Goal: Information Seeking & Learning: Learn about a topic

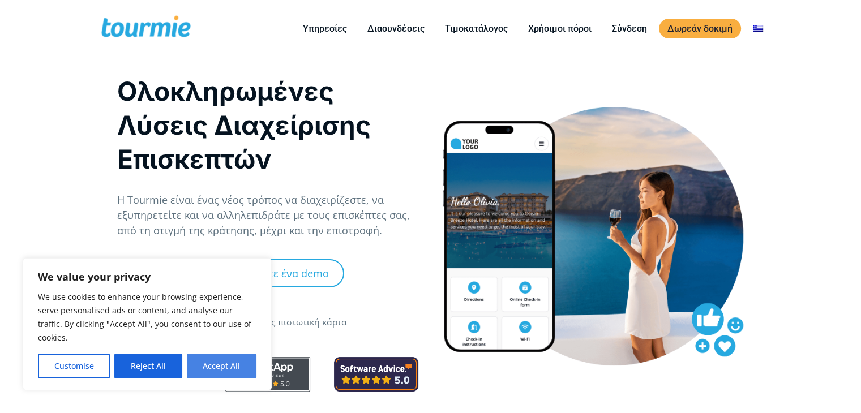
click at [224, 371] on button "Accept All" at bounding box center [222, 366] width 70 height 25
checkbox input "true"
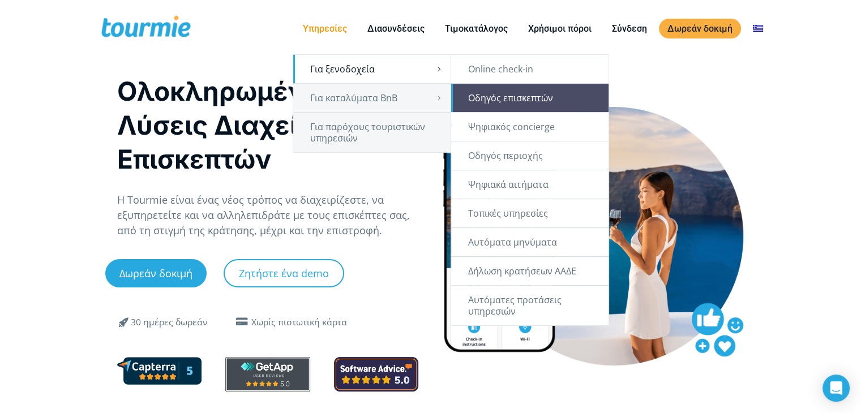
click at [516, 103] on link "Οδηγός επισκεπτών" at bounding box center [529, 98] width 157 height 28
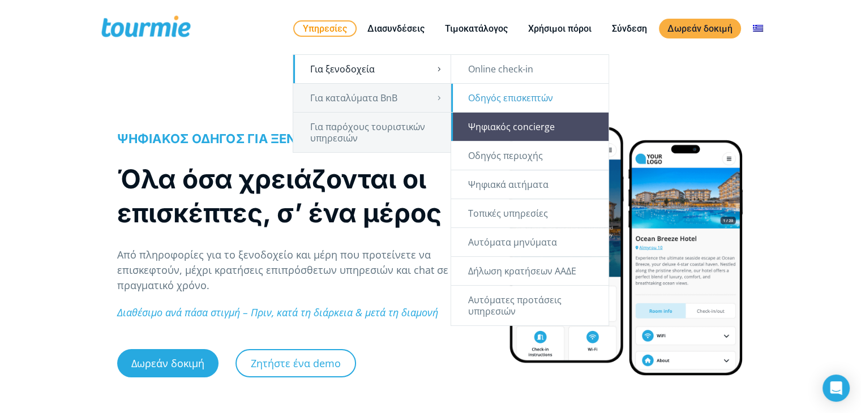
click at [504, 129] on link "Ψηφιακός concierge" at bounding box center [529, 127] width 157 height 28
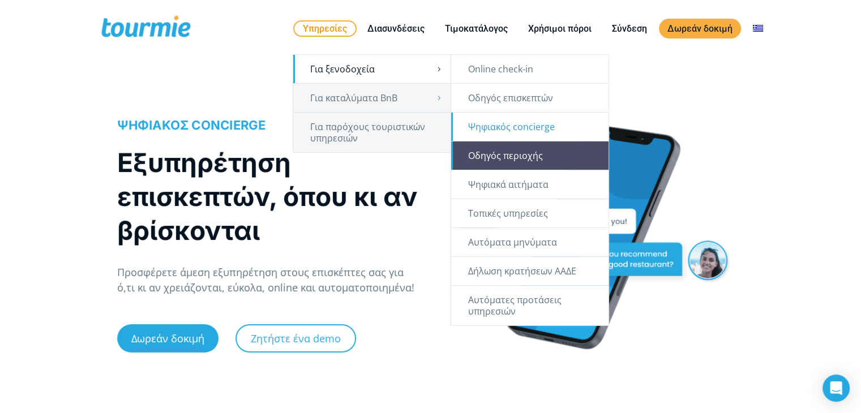
click at [493, 150] on link "Οδηγός περιοχής" at bounding box center [529, 155] width 157 height 28
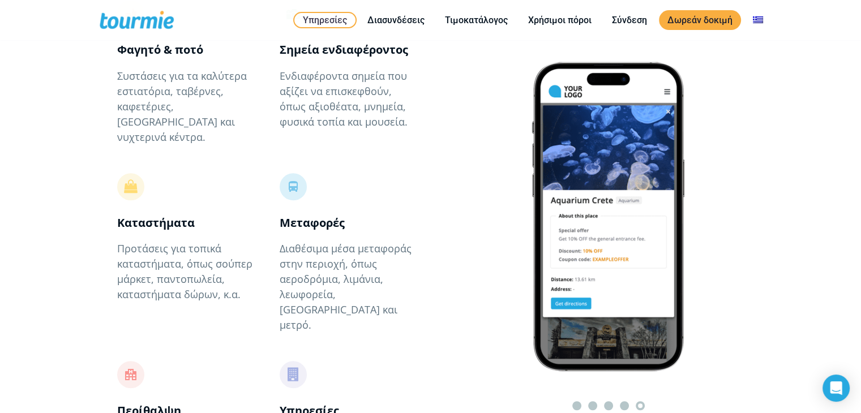
scroll to position [610, 0]
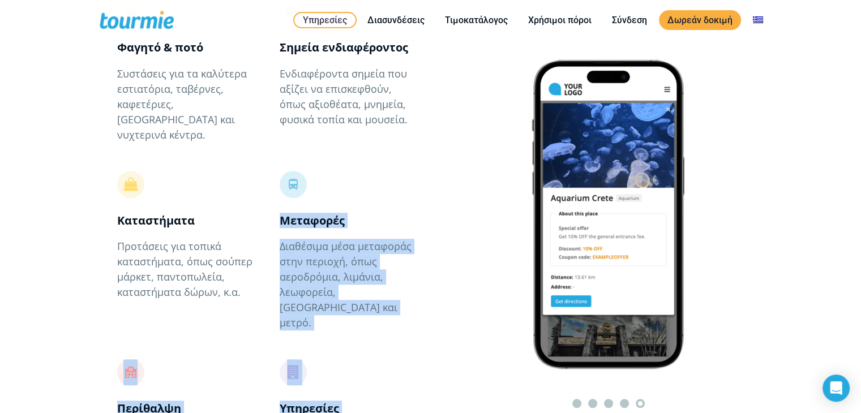
drag, startPoint x: 403, startPoint y: 118, endPoint x: 482, endPoint y: 177, distance: 98.2
click at [517, 227] on div "Προτάσεις που μπορείτε να προσθέσετε   Φαγητό & ποτό Συστάσεις για τα καλύτερ…" at bounding box center [430, 215] width 861 height 669
click at [480, 174] on div at bounding box center [471, 205] width 81 height 380
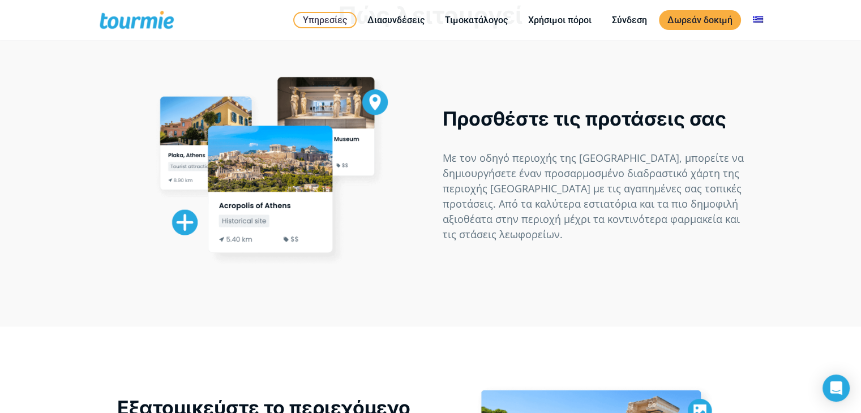
scroll to position [1223, 0]
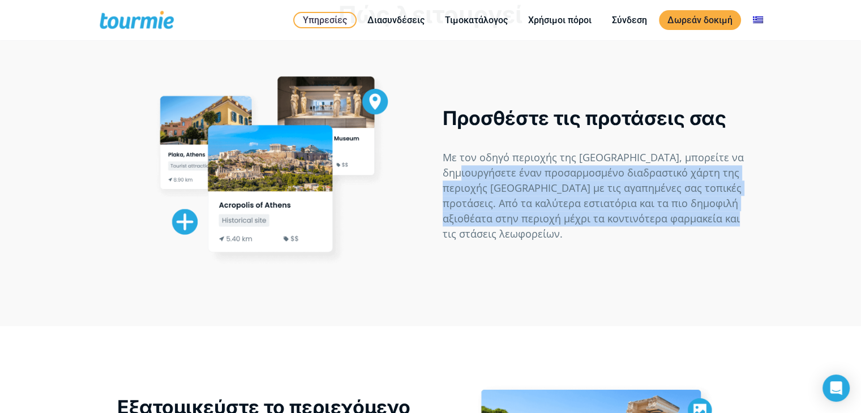
drag, startPoint x: 530, startPoint y: 150, endPoint x: 536, endPoint y: 199, distance: 49.1
click at [536, 199] on div "Προσθέστε τις προτάσεις σας Με τον οδηγό περιοχής της Tourmie, μπορείτε να δημι…" at bounding box center [593, 168] width 325 height 229
click at [536, 197] on div "Προσθέστε τις προτάσεις σας Με τον οδηγό περιοχής της Tourmie, μπορείτε να δημι…" at bounding box center [593, 168] width 325 height 229
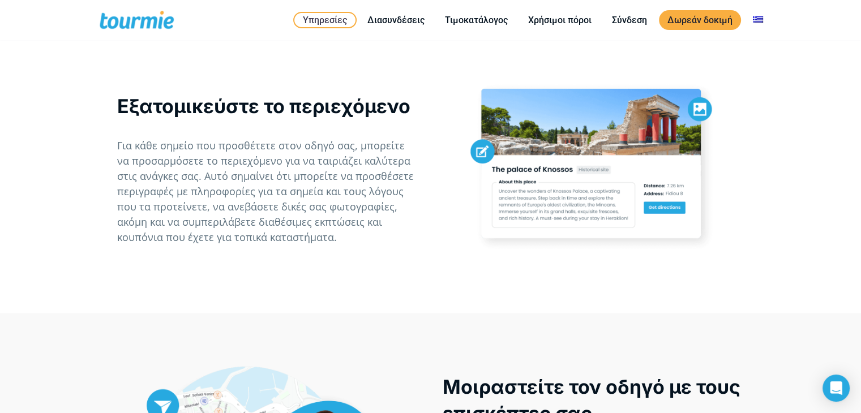
scroll to position [1536, 0]
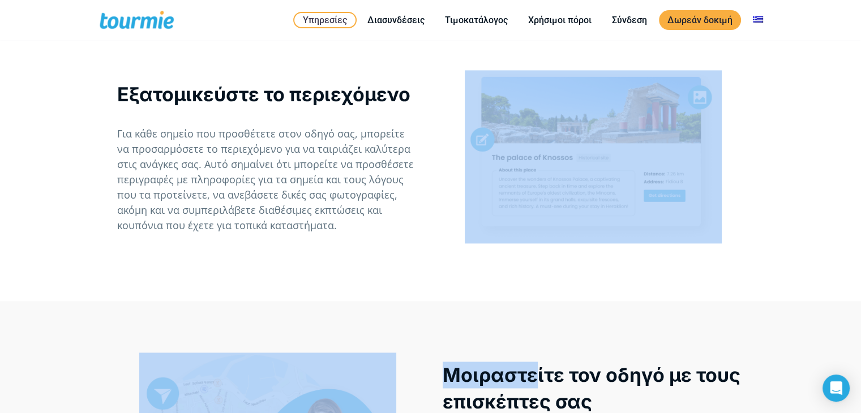
drag, startPoint x: 445, startPoint y: 108, endPoint x: 586, endPoint y: 304, distance: 242.0
click at [539, 296] on div "ΟΔΗΓΟΣ ΠΕΡΙΟΧΗΣ Δημιουργήστε έναν διαδραστικό χάρτη με προτάσεις για την περιοχ…" at bounding box center [431, 279] width 662 height 3556
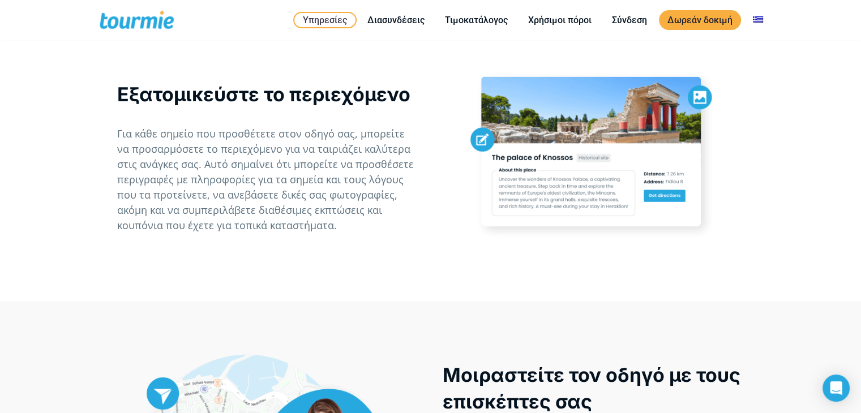
click at [628, 362] on p "Μοιραστείτε τον οδηγό με τους επισκέπτες σας" at bounding box center [593, 388] width 302 height 53
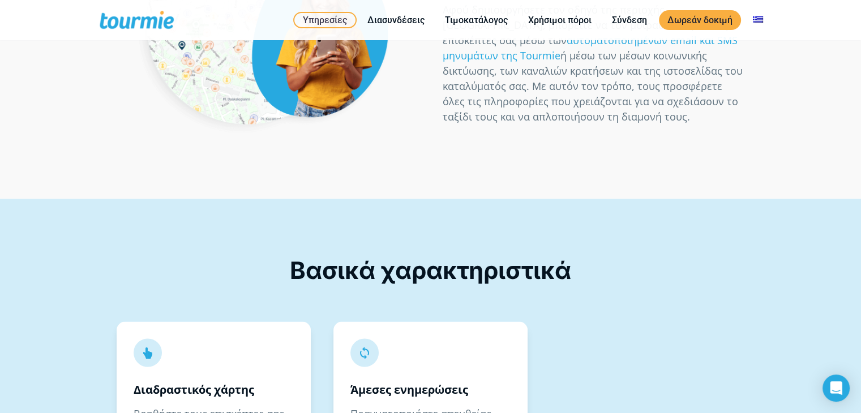
scroll to position [1969, 0]
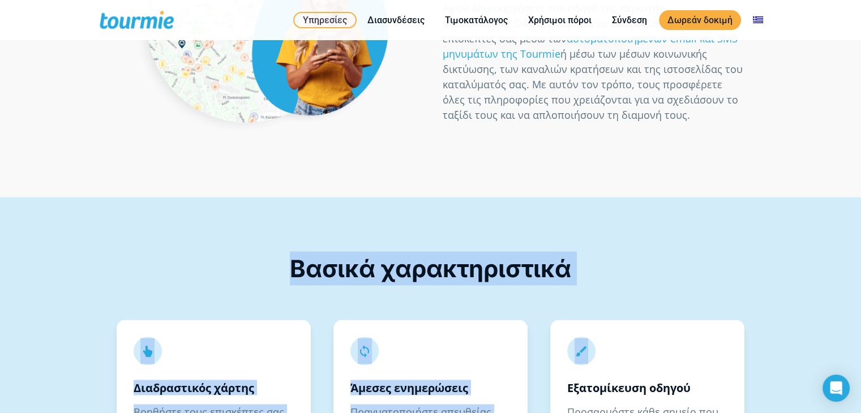
drag, startPoint x: 612, startPoint y: 255, endPoint x: 543, endPoint y: 124, distance: 147.8
click at [543, 197] on div "Βασικά χαρακτηριστικά" at bounding box center [430, 252] width 651 height 111
drag, startPoint x: 557, startPoint y: 195, endPoint x: 566, endPoint y: 241, distance: 46.7
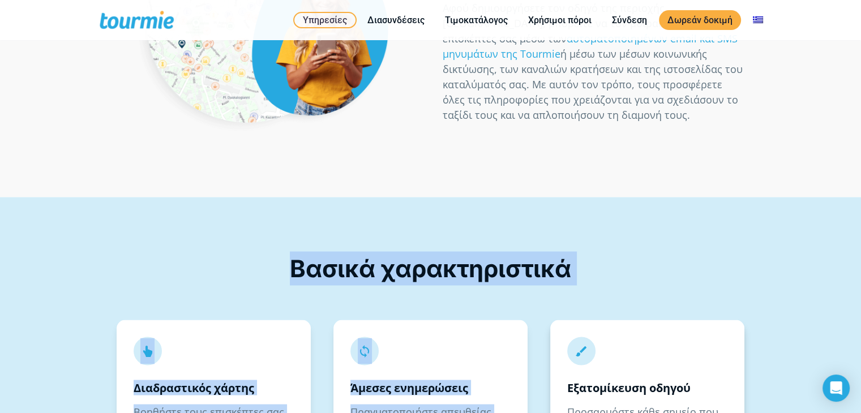
click at [566, 320] on div "  Εξατομίκευση οδηγού Προσαρμόστε κάθε σημείο που προσθέτετε στον χάρτη με δι…" at bounding box center [647, 409] width 194 height 178
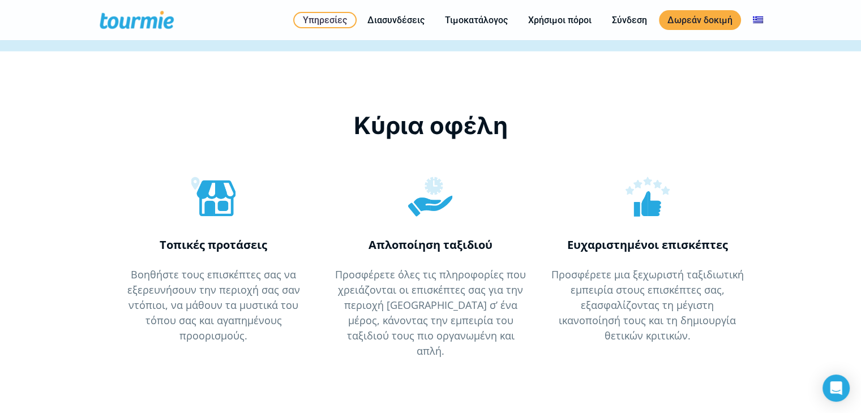
scroll to position [2890, 0]
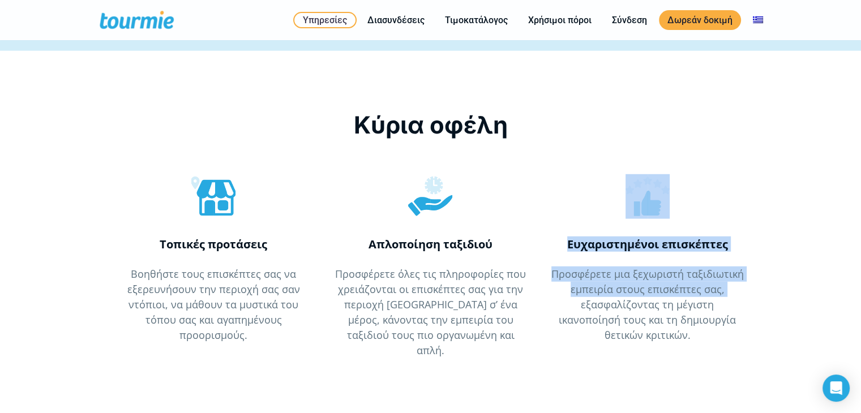
drag, startPoint x: 556, startPoint y: 224, endPoint x: 600, endPoint y: 89, distance: 142.4
click at [600, 160] on div "Ευχαριστημένοι επισκέπτες Προσφέρετε μια ξεχωριστή ταξιδιωτική εμπειρία στους ε…" at bounding box center [647, 257] width 217 height 195
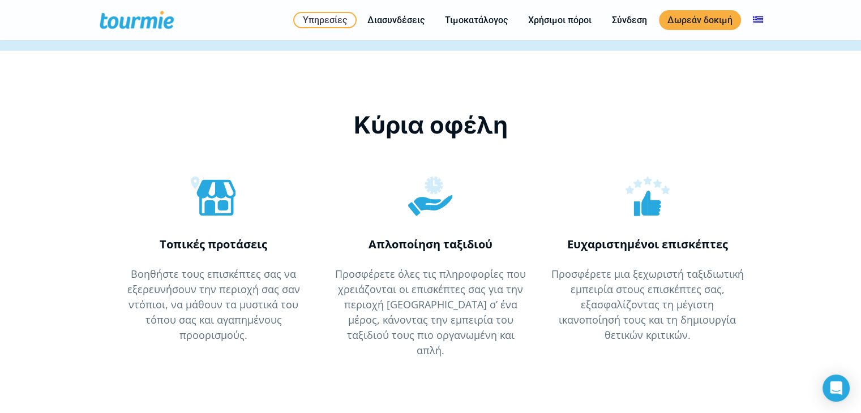
click at [600, 108] on div "Κύρια οφέλη Τοπικές προτάσεις Βοηθήστε τους επισκέπτες σας να εξερευνήσουν την …" at bounding box center [431, 238] width 686 height 261
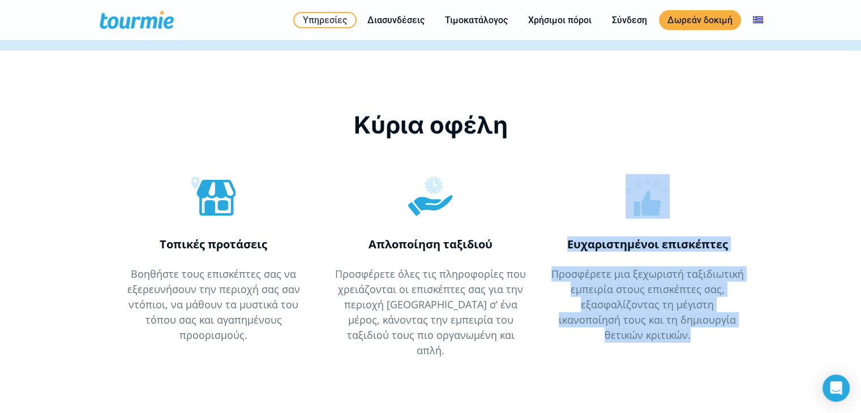
drag, startPoint x: 611, startPoint y: 97, endPoint x: 720, endPoint y: 248, distance: 186.1
click at [720, 248] on div "Ευχαριστημένοι επισκέπτες Προσφέρετε μια ξεχωριστή ταξιδιωτική εμπειρία στους ε…" at bounding box center [647, 257] width 217 height 195
click at [720, 267] on p "Προσφέρετε μια ξεχωριστή ταξιδιωτική εμπειρία στους επισκέπτες σας, εξασφαλίζον…" at bounding box center [647, 305] width 193 height 76
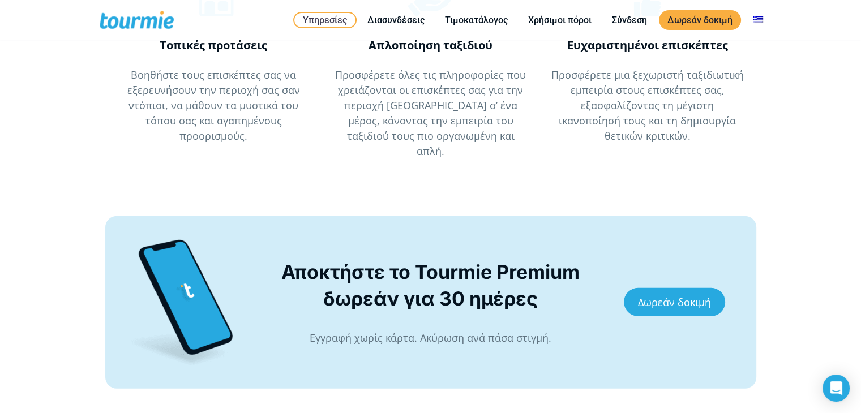
scroll to position [3090, 0]
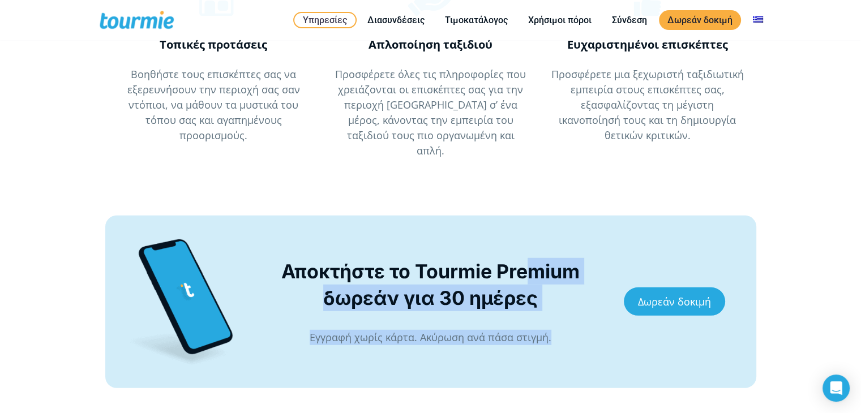
drag, startPoint x: 531, startPoint y: 130, endPoint x: 598, endPoint y: 261, distance: 147.3
click at [598, 261] on div "Αποκτήστε το Tourmie Premium δωρεάν για 30 ημέρες Εγγραφή χωρίς κάρτα. Ακύρωση …" at bounding box center [430, 302] width 651 height 173
click at [598, 261] on div "Δωρεάν δοκιμή" at bounding box center [674, 302] width 163 height 150
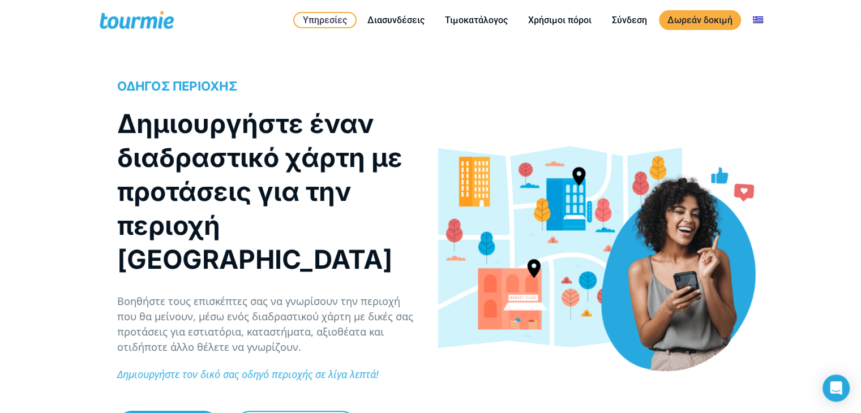
scroll to position [0, 0]
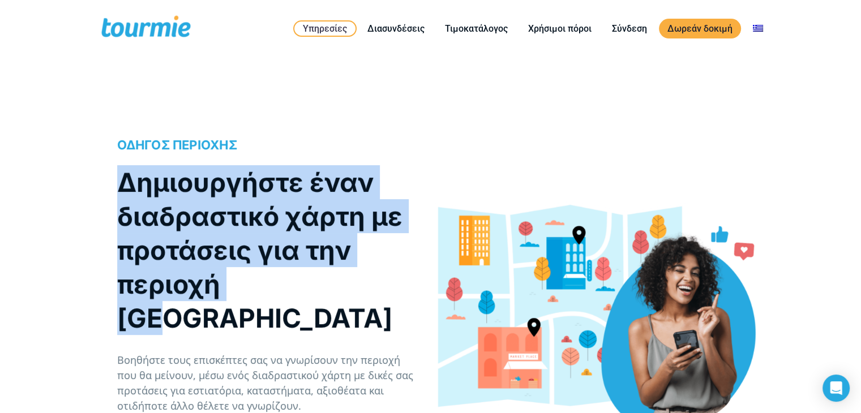
drag, startPoint x: 292, startPoint y: 117, endPoint x: 326, endPoint y: 270, distance: 156.5
click at [329, 275] on h1 "Δημιουργήστε έναν διαδραστικό χάρτη με προτάσεις για την περιοχή σας" at bounding box center [268, 250] width 302 height 170
click at [330, 283] on h1 "Δημιουργήστε έναν διαδραστικό χάρτη με προτάσεις για την περιοχή σας" at bounding box center [268, 250] width 302 height 170
click at [332, 291] on h1 "Δημιουργήστε έναν διαδραστικό χάρτη με προτάσεις για την περιοχή σας" at bounding box center [268, 250] width 302 height 170
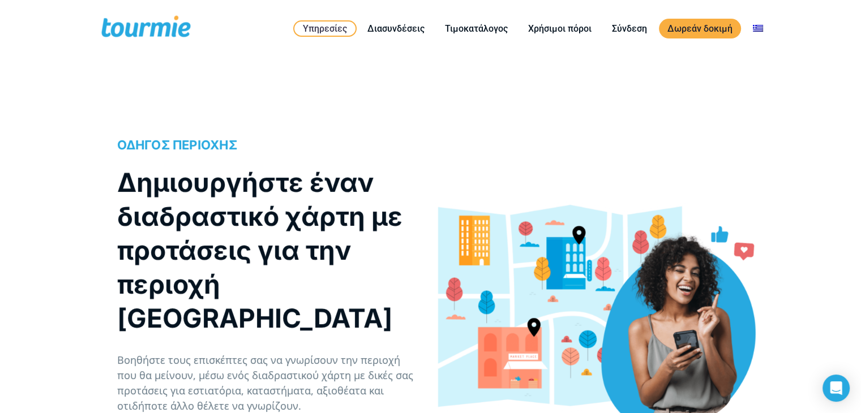
click at [355, 315] on div "ΟΔΗΓΟΣ ΠΕΡΙΟΧΗΣ Δημιουργήστε έναν διαδραστικό χάρτη με προτάσεις για την περιοχ…" at bounding box center [268, 325] width 302 height 379
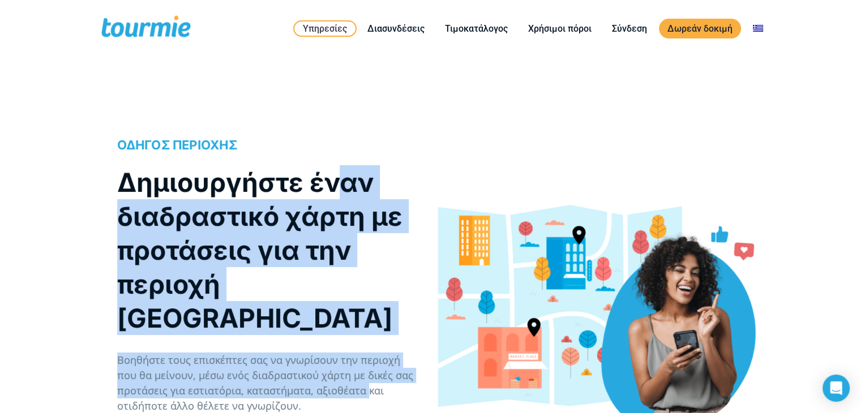
drag, startPoint x: 367, startPoint y: 361, endPoint x: 330, endPoint y: 183, distance: 181.9
click at [330, 183] on div "ΟΔΗΓΟΣ ΠΕΡΙΟΧΗΣ Δημιουργήστε έναν διαδραστικό χάρτη με προτάσεις για την περιοχ…" at bounding box center [268, 325] width 302 height 379
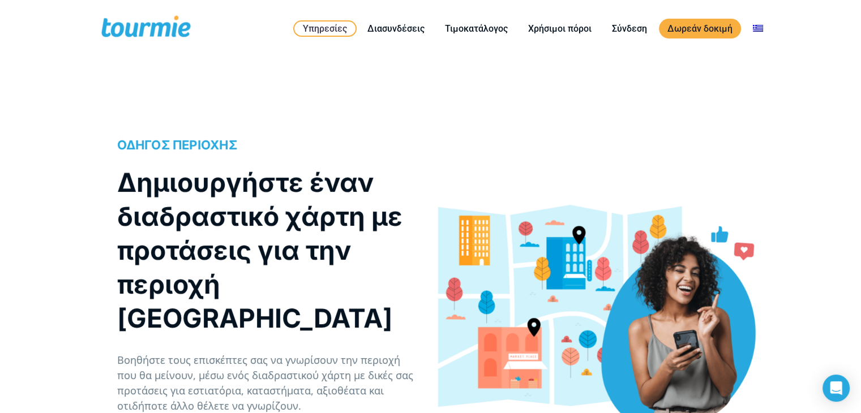
click at [333, 139] on h4 "ΟΔΗΓΟΣ ΠΕΡΙΟΧΗΣ" at bounding box center [268, 144] width 302 height 17
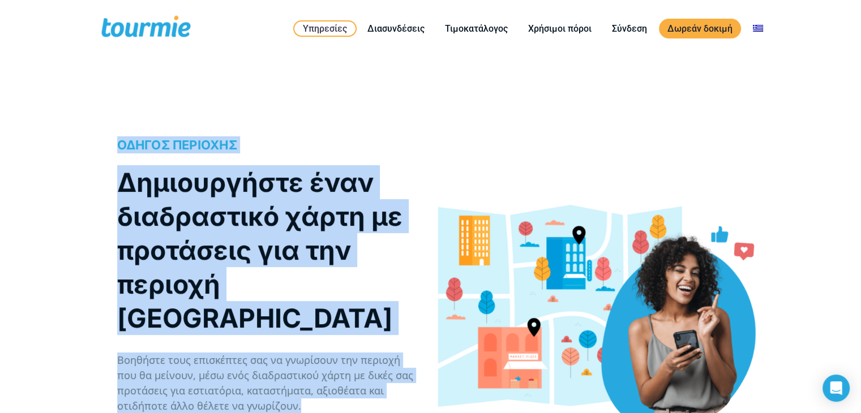
drag, startPoint x: 334, startPoint y: 98, endPoint x: 354, endPoint y: 383, distance: 285.3
click at [357, 374] on p "Βοηθήστε τους επισκέπτες σας να γνωρίσουν την περιοχή που θα μείνουν, μέσω ενός…" at bounding box center [268, 383] width 302 height 61
click at [358, 374] on p "Βοηθήστε τους επισκέπτες σας να γνωρίσουν την περιοχή που θα μείνουν, μέσω ενός…" at bounding box center [268, 383] width 302 height 61
click at [376, 364] on p "Βοηθήστε τους επισκέπτες σας να γνωρίσουν την περιοχή που θα μείνουν, μέσω ενός…" at bounding box center [268, 383] width 302 height 61
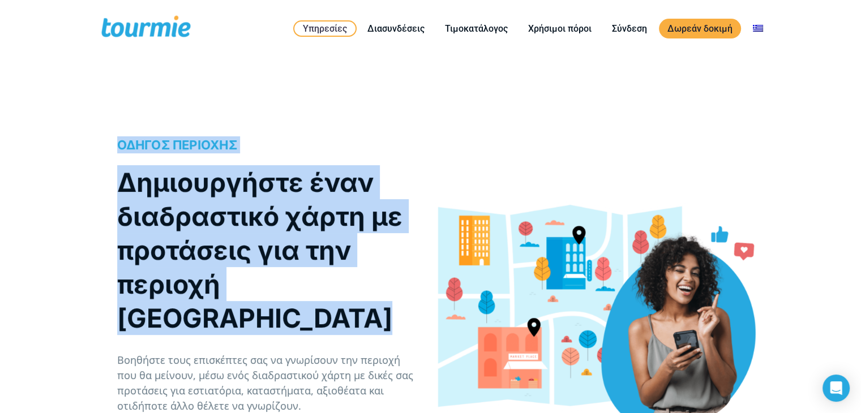
drag, startPoint x: 389, startPoint y: 97, endPoint x: 380, endPoint y: 308, distance: 211.2
click at [380, 308] on div "ΟΔΗΓΟΣ ΠΕΡΙΟΧΗΣ Δημιουργήστε έναν διαδραστικό χάρτη με προτάσεις για την περιοχ…" at bounding box center [268, 325] width 302 height 379
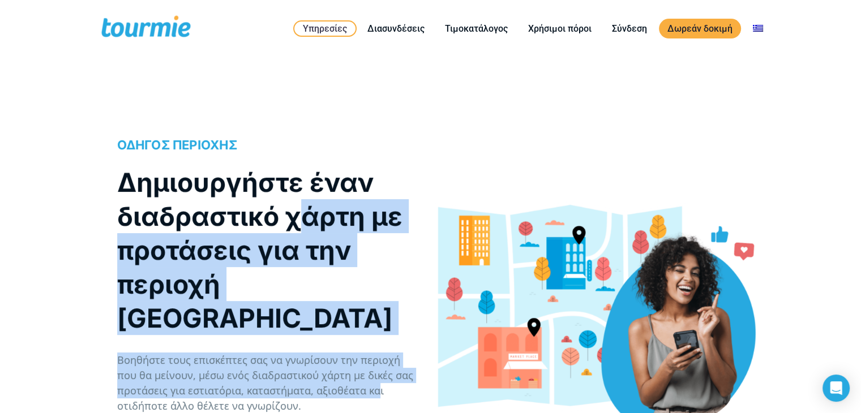
drag, startPoint x: 373, startPoint y: 356, endPoint x: 302, endPoint y: 207, distance: 165.3
click at [303, 207] on div "ΟΔΗΓΟΣ ΠΕΡΙΟΧΗΣ Δημιουργήστε έναν διαδραστικό χάρτη με προτάσεις για την περιοχ…" at bounding box center [268, 325] width 302 height 379
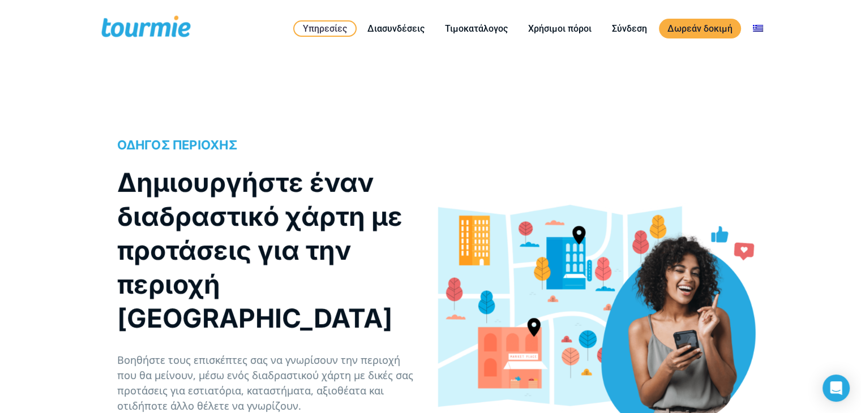
drag, startPoint x: 301, startPoint y: 148, endPoint x: 303, endPoint y: 132, distance: 15.9
click at [302, 145] on h4 "ΟΔΗΓΟΣ ΠΕΡΙΟΧΗΣ" at bounding box center [268, 144] width 302 height 17
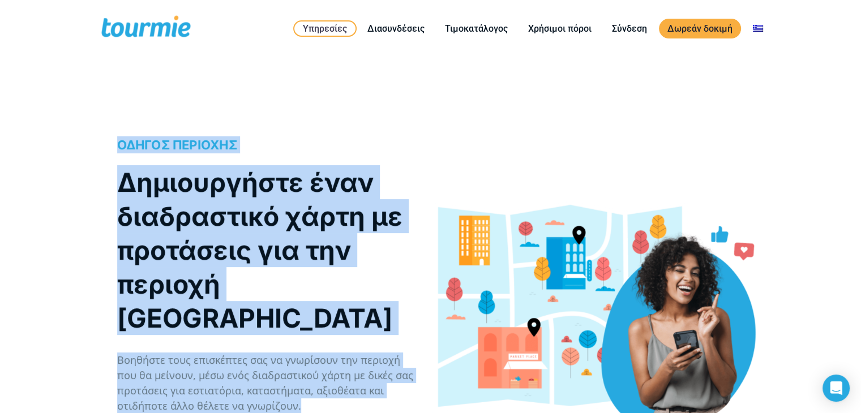
drag, startPoint x: 334, startPoint y: 193, endPoint x: 382, endPoint y: 376, distance: 189.5
click at [383, 376] on p "Βοηθήστε τους επισκέπτες σας να γνωρίσουν την περιοχή που θα μείνουν, μέσω ενός…" at bounding box center [268, 383] width 302 height 61
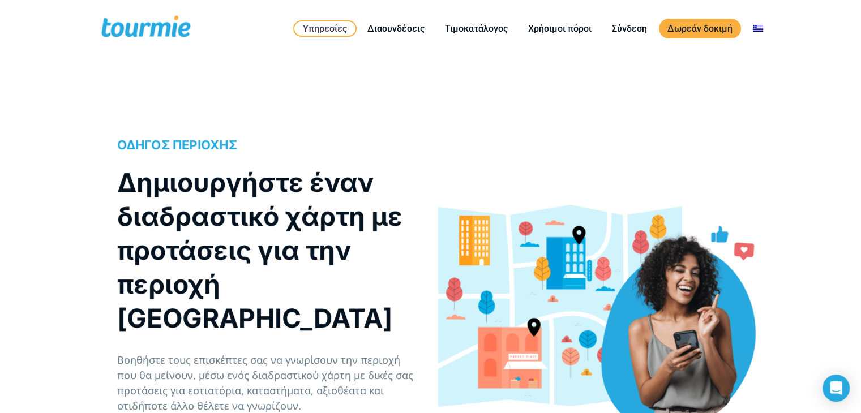
click at [384, 375] on p "Βοηθήστε τους επισκέπτες σας να γνωρίσουν την περιοχή που θα μείνουν, μέσω ενός…" at bounding box center [268, 383] width 302 height 61
click at [385, 372] on p "Βοηθήστε τους επισκέπτες σας να γνωρίσουν την περιοχή που θα μείνουν, μέσω ενός…" at bounding box center [268, 383] width 302 height 61
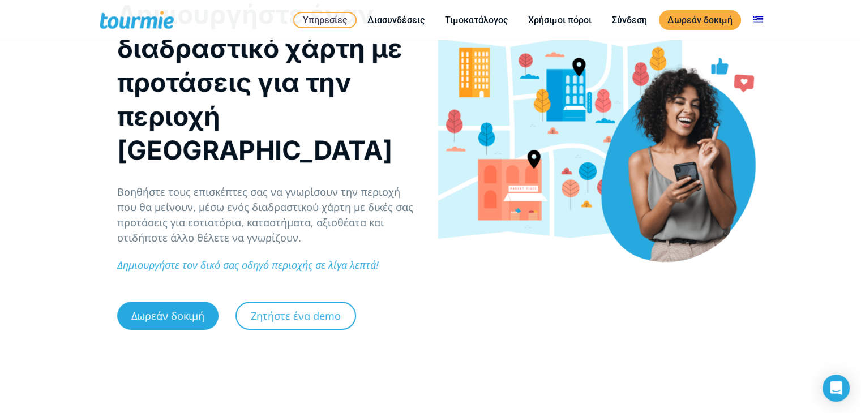
scroll to position [114, 0]
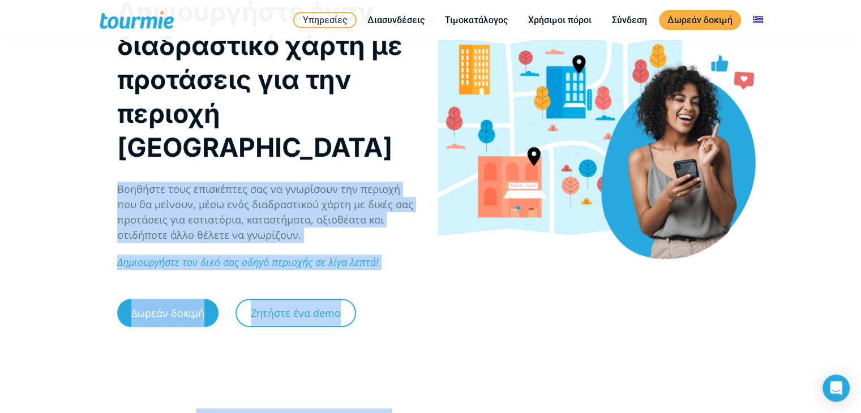
drag, startPoint x: 389, startPoint y: 263, endPoint x: 390, endPoint y: 131, distance: 131.8
click at [389, 130] on div "ΟΔΗΓΟΣ ΠΕΡΙΟΧΗΣ Δημιουργήστε έναν διαδραστικό χάρτη με προτάσεις για την περιοχ…" at bounding box center [268, 154] width 302 height 379
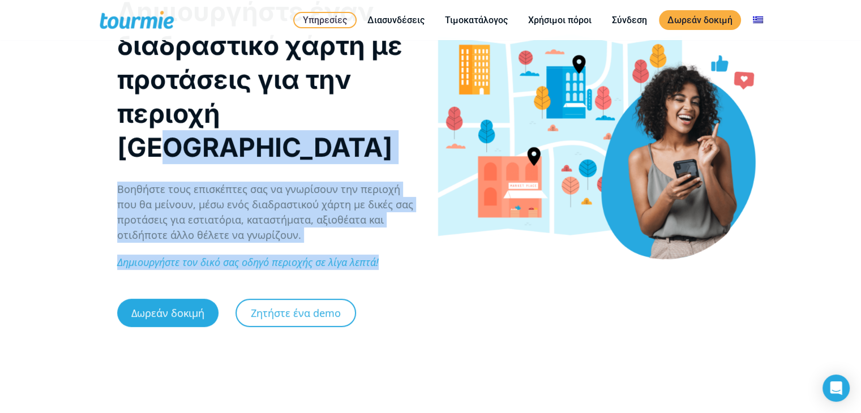
drag, startPoint x: 396, startPoint y: 142, endPoint x: 412, endPoint y: 288, distance: 146.8
click at [412, 288] on div "ΟΔΗΓΟΣ ΠΕΡΙΟΧΗΣ Δημιουργήστε έναν διαδραστικό χάρτη με προτάσεις για την περιοχ…" at bounding box center [268, 154] width 302 height 379
drag, startPoint x: 401, startPoint y: 293, endPoint x: 308, endPoint y: 105, distance: 210.0
click at [308, 105] on div "ΟΔΗΓΟΣ ΠΕΡΙΟΧΗΣ Δημιουργήστε έναν διαδραστικό χάρτη με προτάσεις για την περιοχ…" at bounding box center [268, 154] width 302 height 379
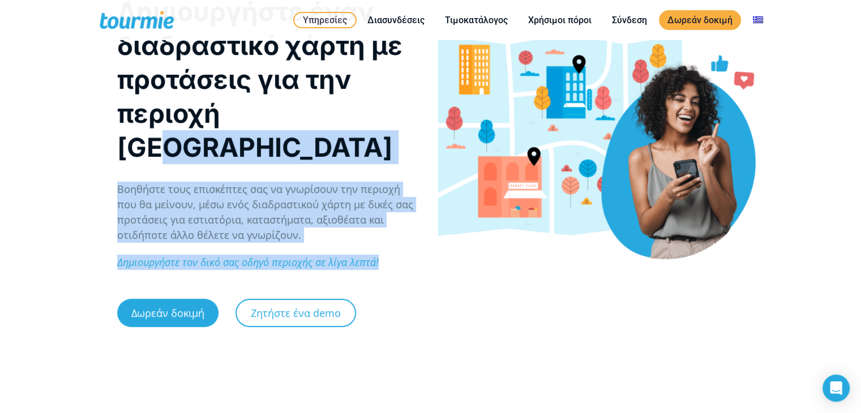
click at [308, 105] on h1 "Δημιουργήστε έναν διαδραστικό χάρτη με προτάσεις για την περιοχή σας" at bounding box center [268, 79] width 302 height 170
drag, startPoint x: 312, startPoint y: 123, endPoint x: 366, endPoint y: 320, distance: 204.0
click at [366, 320] on div "ΟΔΗΓΟΣ ΠΕΡΙΟΧΗΣ Δημιουργήστε έναν διαδραστικό χάρτη με προτάσεις για την περιοχ…" at bounding box center [430, 156] width 861 height 421
click at [367, 319] on div "ΟΔΗΓΟΣ ΠΕΡΙΟΧΗΣ Δημιουργήστε έναν διαδραστικό χάρτη με προτάσεις για την περιοχ…" at bounding box center [430, 156] width 861 height 421
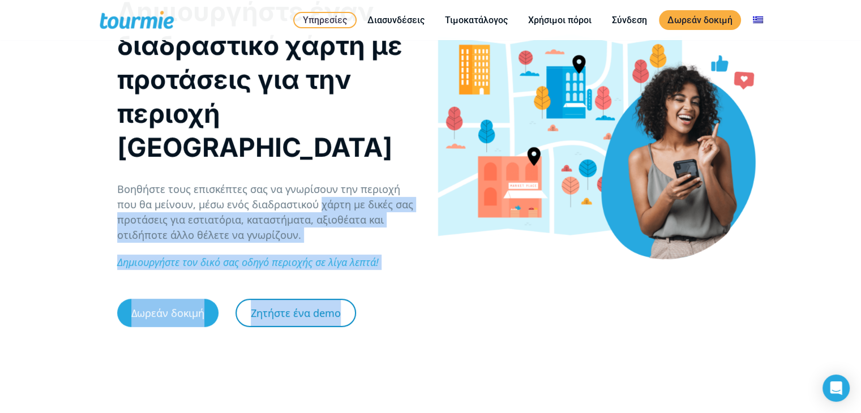
drag, startPoint x: 353, startPoint y: 293, endPoint x: 285, endPoint y: 147, distance: 160.3
click at [292, 159] on div "ΟΔΗΓΟΣ ΠΕΡΙΟΧΗΣ Δημιουργήστε έναν διαδραστικό χάρτη με προτάσεις για την περιοχ…" at bounding box center [268, 154] width 302 height 379
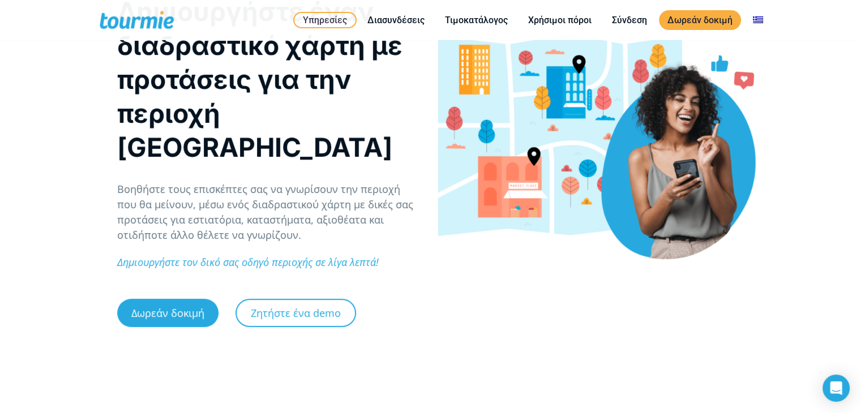
click at [285, 182] on p "Βοηθήστε τους επισκέπτες σας να γνωρίσουν την περιοχή που θα μείνουν, μέσω ενός…" at bounding box center [268, 212] width 302 height 61
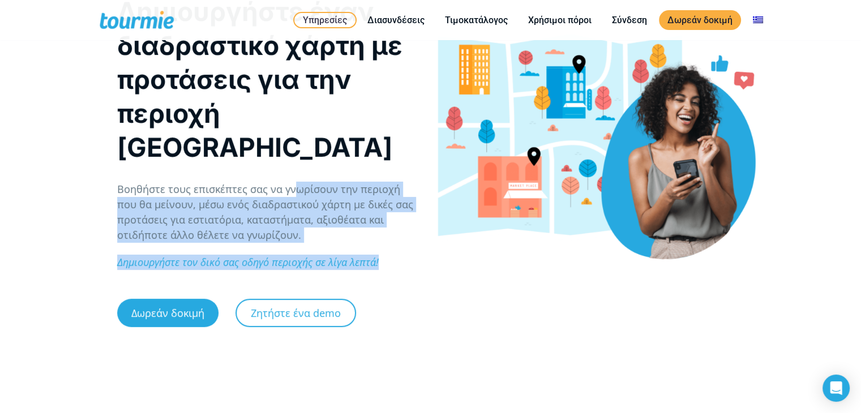
drag, startPoint x: 294, startPoint y: 153, endPoint x: 403, endPoint y: 326, distance: 204.2
click at [403, 326] on div "ΟΔΗΓΟΣ ΠΕΡΙΟΧΗΣ Δημιουργήστε έναν διαδραστικό χάρτη με προτάσεις για την περιοχ…" at bounding box center [430, 156] width 861 height 421
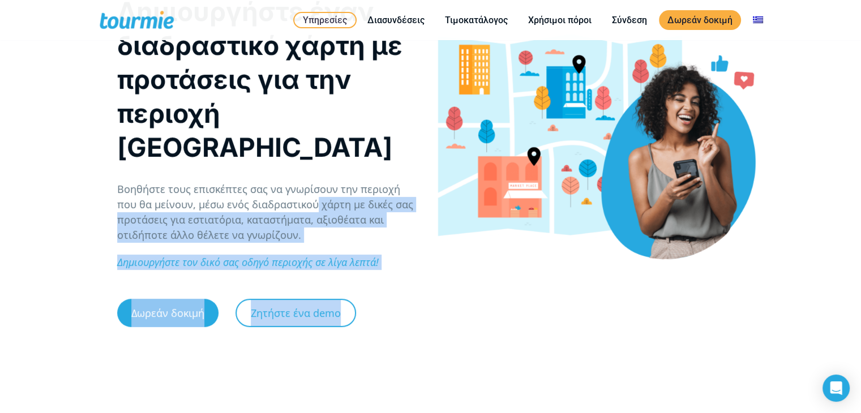
drag, startPoint x: 355, startPoint y: 301, endPoint x: 292, endPoint y: 175, distance: 140.7
click at [292, 175] on div "ΟΔΗΓΟΣ ΠΕΡΙΟΧΗΣ Δημιουργήστε έναν διαδραστικό χάρτη με προτάσεις για την περιοχ…" at bounding box center [268, 154] width 302 height 379
click at [292, 182] on p "Βοηθήστε τους επισκέπτες σας να γνωρίσουν την περιοχή που θα μείνουν, μέσω ενός…" at bounding box center [268, 212] width 302 height 61
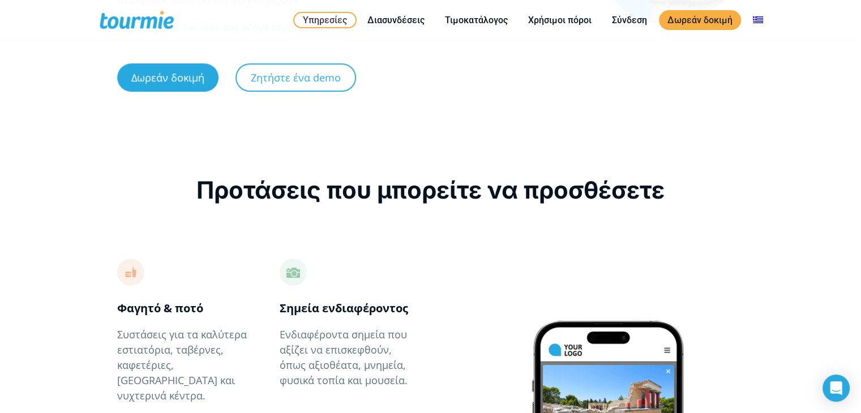
scroll to position [355, 0]
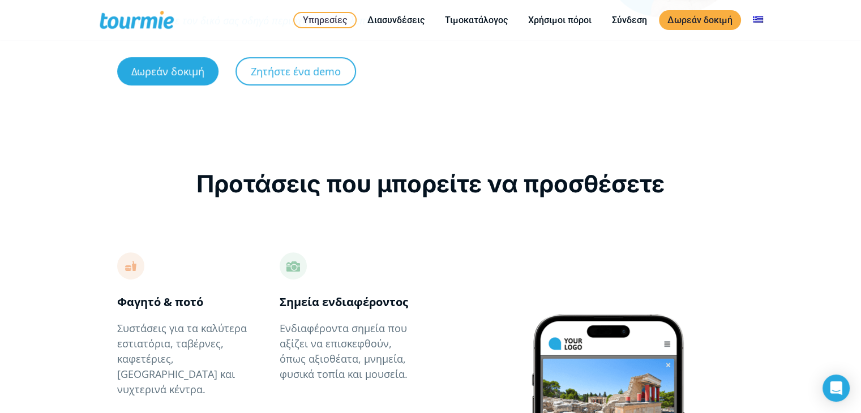
click at [453, 167] on div "Προτάσεις που μπορείτε να προσθέσετε" at bounding box center [430, 184] width 627 height 34
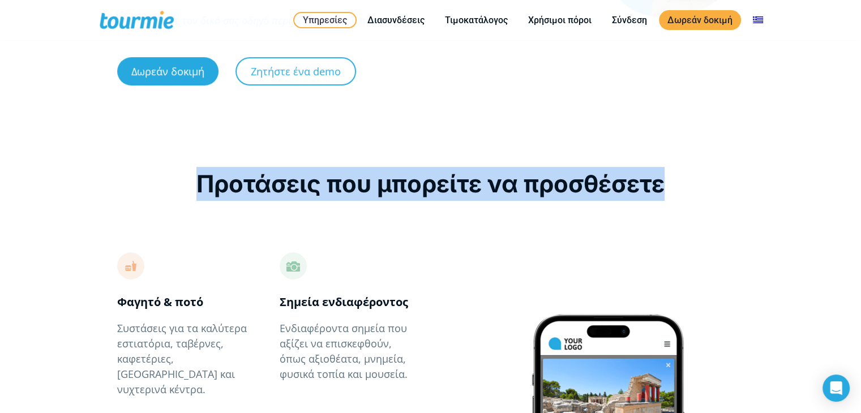
click at [453, 167] on div "Προτάσεις που μπορείτε να προσθέσετε" at bounding box center [430, 184] width 627 height 34
click at [464, 232] on div at bounding box center [430, 239] width 627 height 15
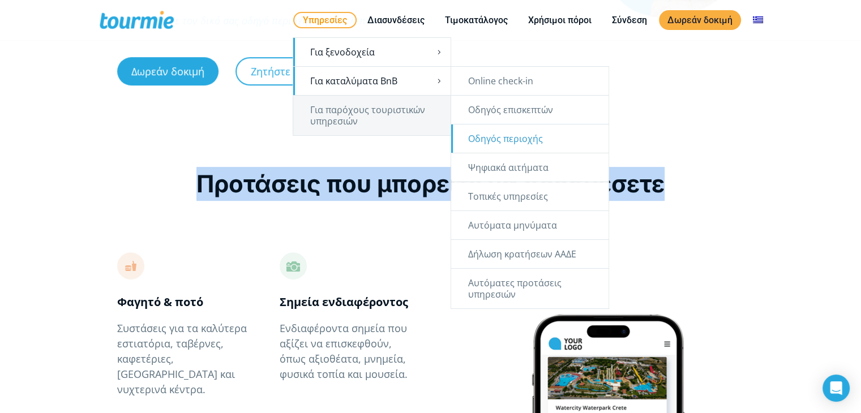
click at [542, 125] on link "Οδηγός περιοχής" at bounding box center [529, 138] width 157 height 28
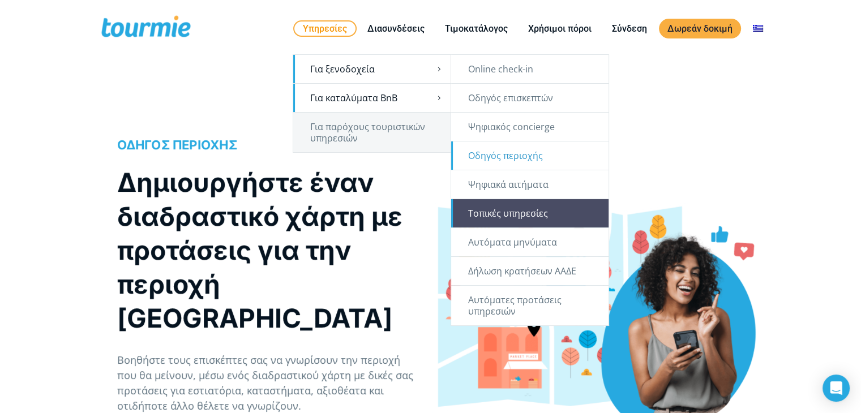
click at [551, 217] on link "Τοπικές υπηρεσίες" at bounding box center [529, 213] width 157 height 28
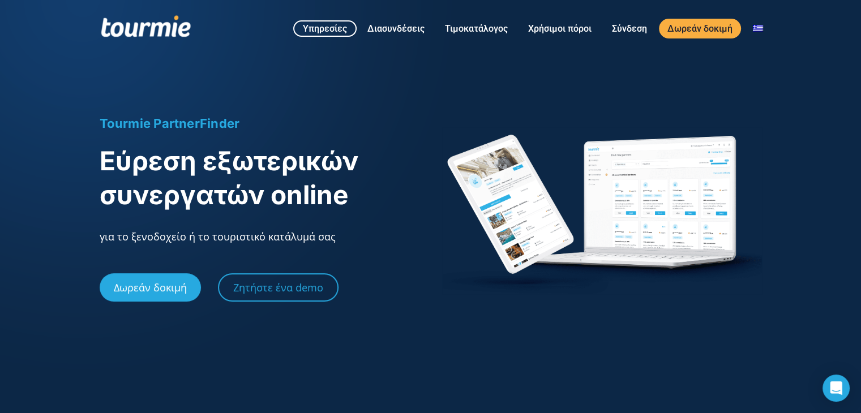
click at [163, 20] on span at bounding box center [146, 28] width 93 height 27
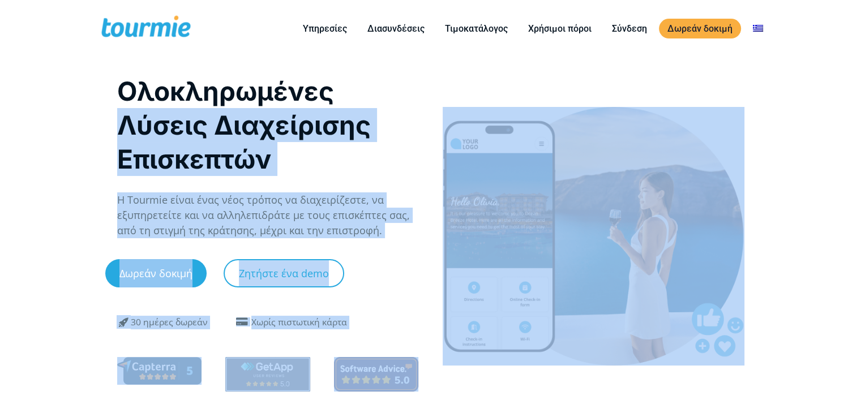
drag, startPoint x: 113, startPoint y: 124, endPoint x: 869, endPoint y: 272, distance: 769.6
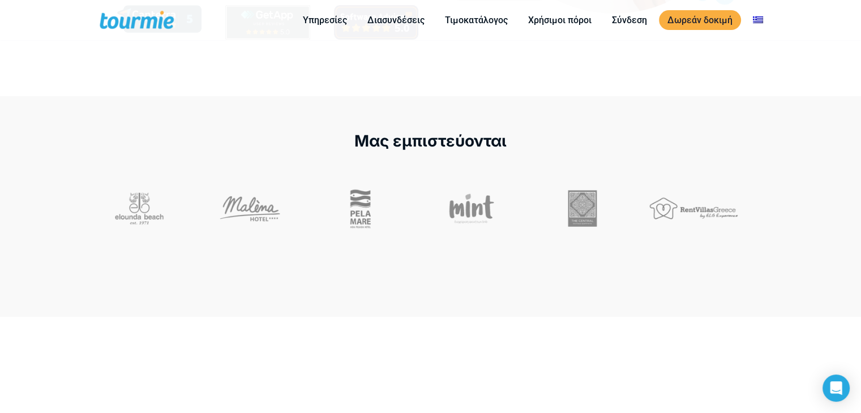
scroll to position [291, 0]
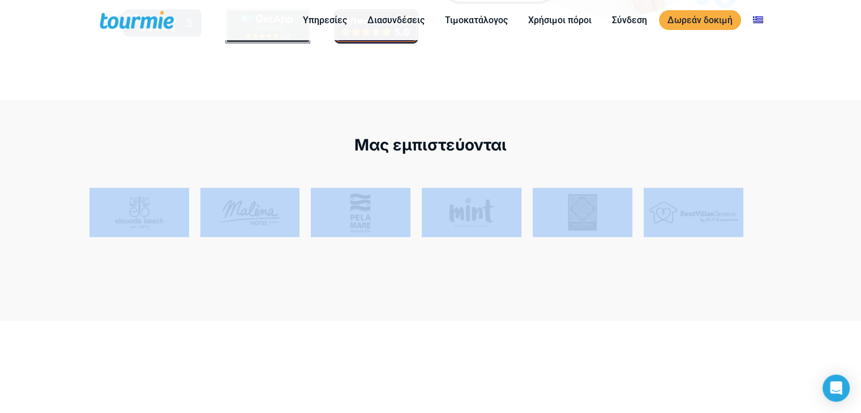
drag, startPoint x: 630, startPoint y: 159, endPoint x: 693, endPoint y: 268, distance: 126.3
click at [693, 269] on div "Μας εμπιστεύονται" at bounding box center [430, 210] width 861 height 221
click at [694, 268] on div at bounding box center [693, 238] width 111 height 100
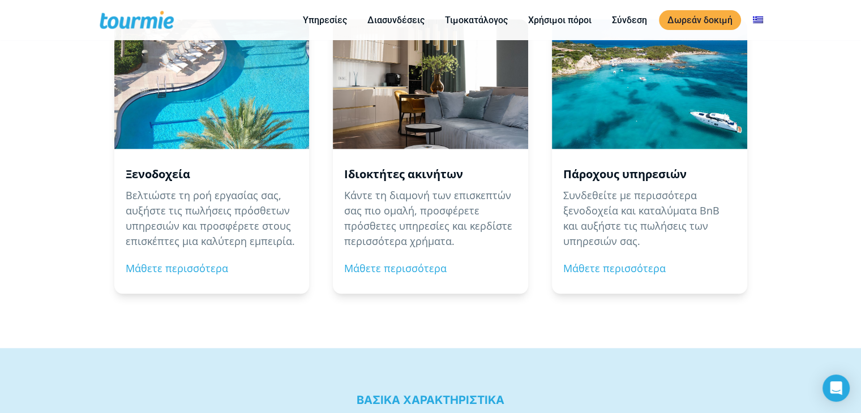
scroll to position [1186, 0]
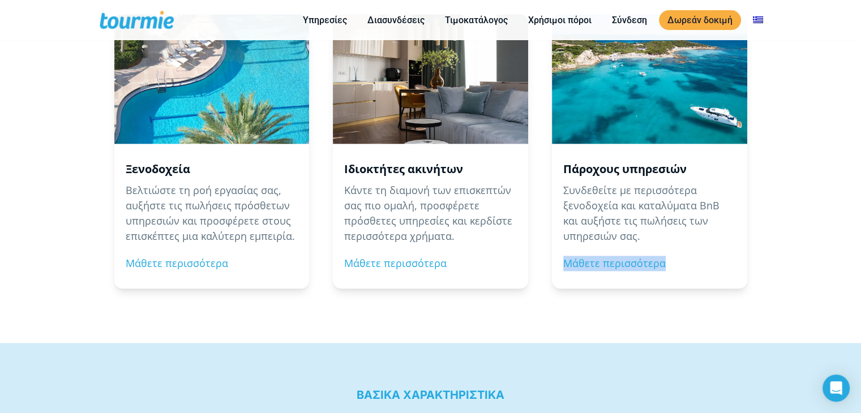
drag, startPoint x: 559, startPoint y: 272, endPoint x: 760, endPoint y: 329, distance: 209.2
click at [759, 329] on div "Ξενοδοχεία Βελτιώστε τη ροή εργασίας σας, αυξήστε τις πωλήσεις πρόσθετων υπηρεσ…" at bounding box center [430, 175] width 861 height 334
click at [777, 307] on div "Ξενοδοχεία Βελτιώστε τη ροή εργασίας σας, αυξήστε τις πωλήσεις πρόσθετων υπηρεσ…" at bounding box center [430, 175] width 861 height 334
click at [813, 317] on div "Ξενοδοχεία Βελτιώστε τη ροή εργασίας σας, αυξήστε τις πωλήσεις πρόσθετων υπηρεσ…" at bounding box center [430, 175] width 861 height 334
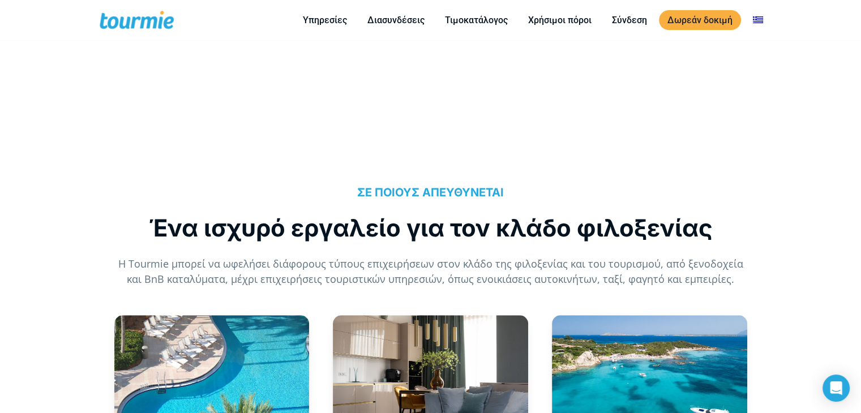
scroll to position [0, 0]
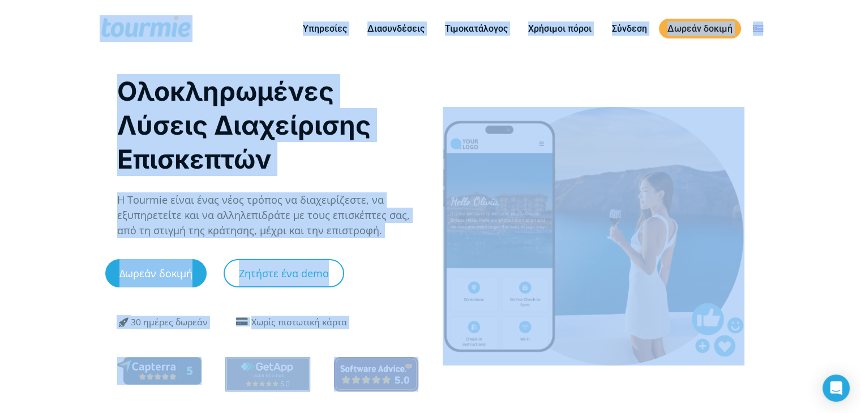
drag, startPoint x: 114, startPoint y: 25, endPoint x: 810, endPoint y: 208, distance: 720.1
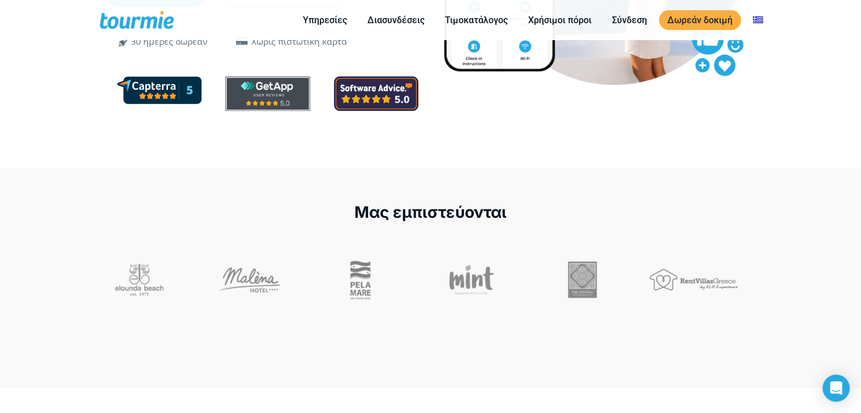
scroll to position [227, 0]
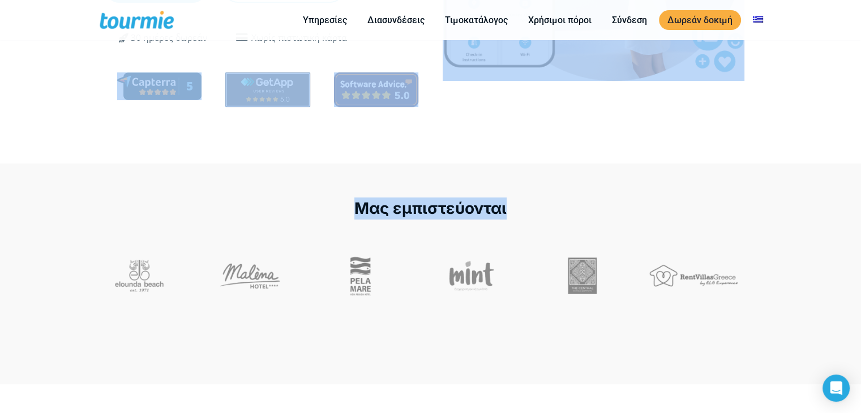
drag, startPoint x: 803, startPoint y: 225, endPoint x: 100, endPoint y: 44, distance: 725.7
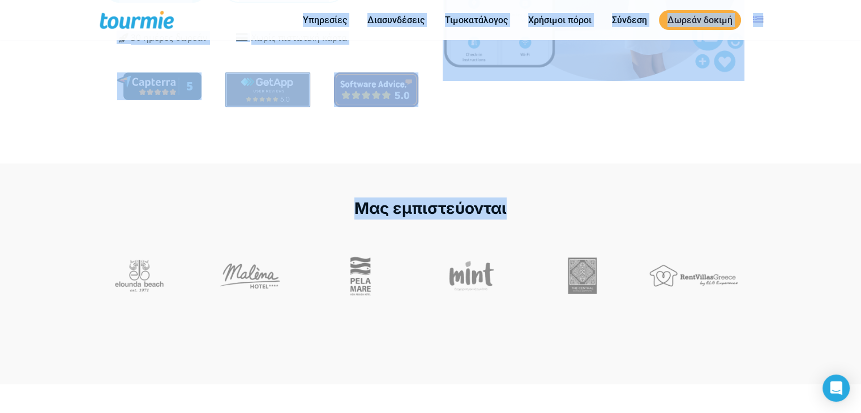
click at [794, 194] on div "Μας εμπιστεύονται" at bounding box center [430, 274] width 861 height 221
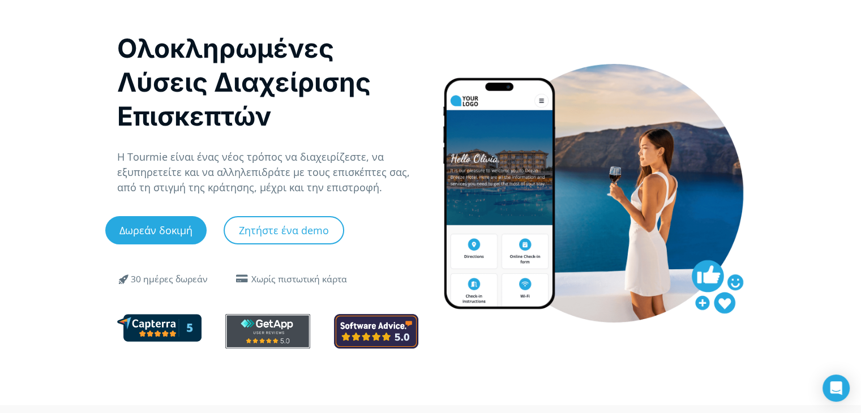
scroll to position [0, 0]
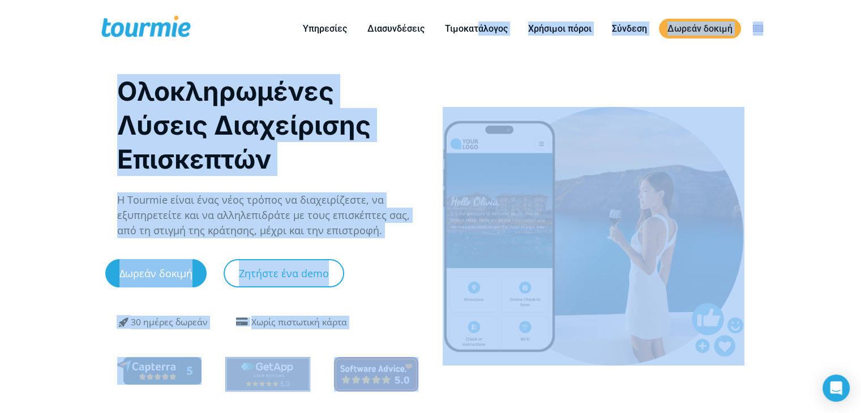
drag, startPoint x: 476, startPoint y: 13, endPoint x: 783, endPoint y: 196, distance: 357.0
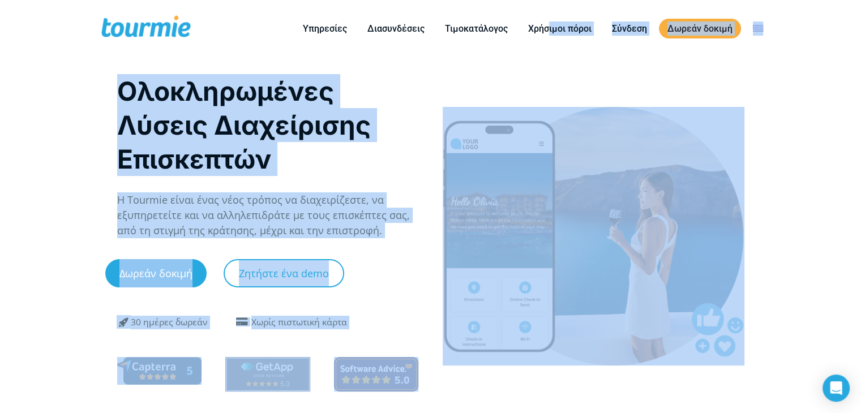
drag, startPoint x: 550, startPoint y: 11, endPoint x: 794, endPoint y: 207, distance: 312.8
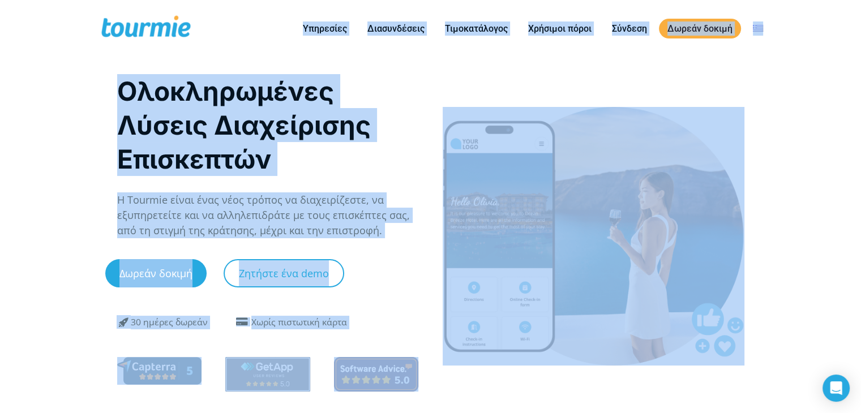
drag, startPoint x: 791, startPoint y: 202, endPoint x: 166, endPoint y: 52, distance: 643.0
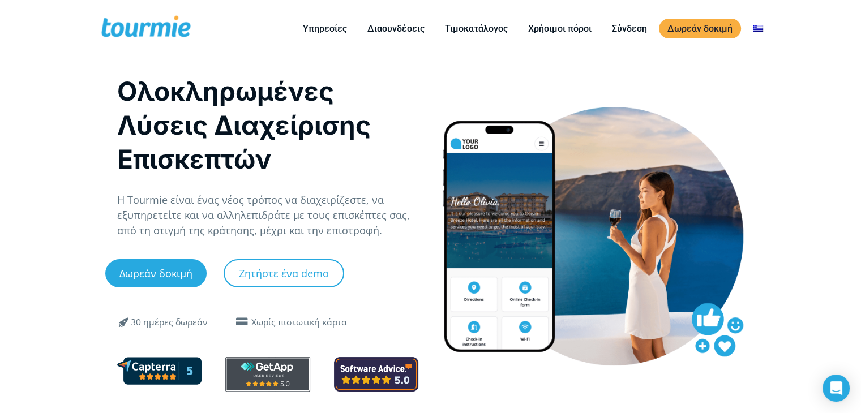
click at [25, 33] on div "Primary Menu Close Υπηρεσίες Για ξενοδοχεία Online check-in Οδηγός επισκεπτών Ψ…" at bounding box center [430, 28] width 861 height 57
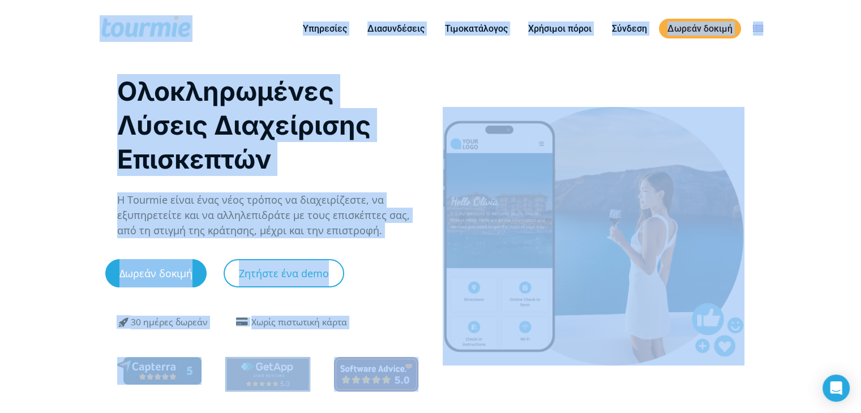
drag, startPoint x: 398, startPoint y: 121, endPoint x: 825, endPoint y: 288, distance: 458.1
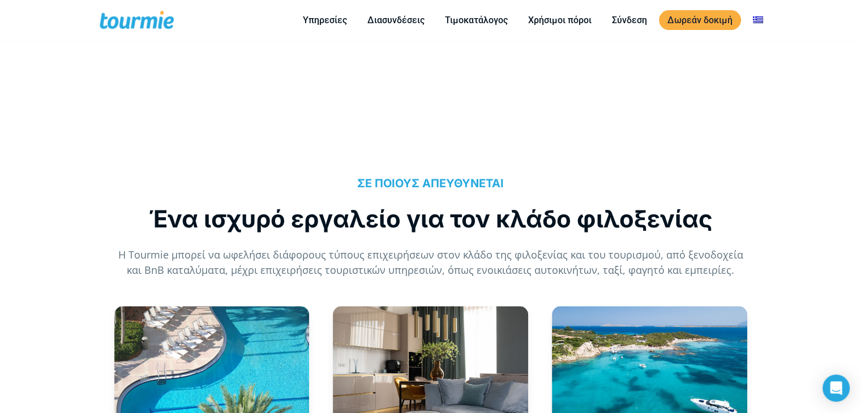
scroll to position [903, 0]
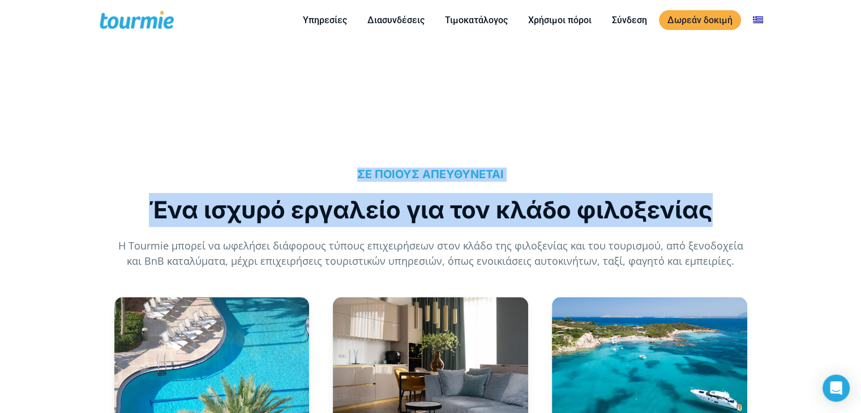
drag, startPoint x: 787, startPoint y: 230, endPoint x: 282, endPoint y: 137, distance: 513.2
click at [282, 143] on div "ΣΕ ΠΟΙΟΥΣ ΑΠΕΥΘΥΝΕΤΑΙ Ένα ισχυρό εργαλείο για τον κλάδο φιλοξενίας Η Tourmie μπ…" at bounding box center [430, 207] width 651 height 147
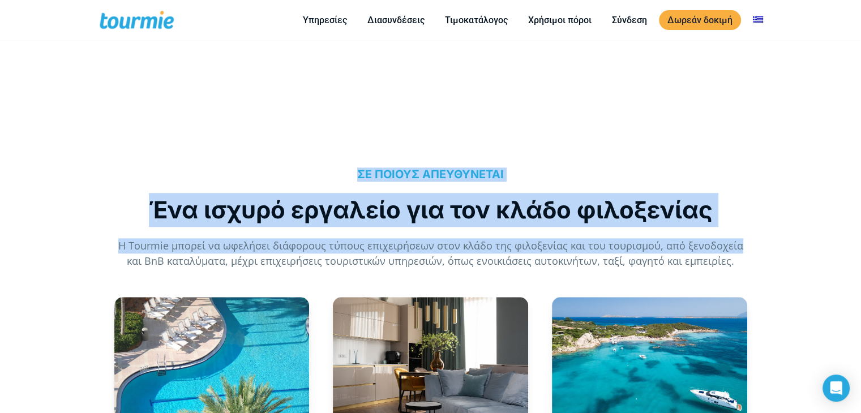
drag, startPoint x: 283, startPoint y: 142, endPoint x: 776, endPoint y: 247, distance: 504.0
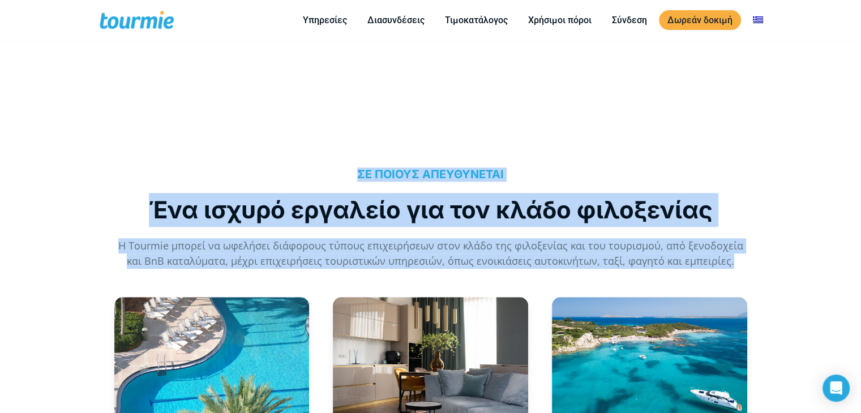
drag, startPoint x: 759, startPoint y: 268, endPoint x: 294, endPoint y: 147, distance: 480.1
click at [294, 147] on div "ΣΕ ΠΟΙΟΥΣ ΑΠΕΥΘΥΝΕΤΑΙ Ένα ισχυρό εργαλείο για τον κλάδο φιλοξενίας Η Tourmie μπ…" at bounding box center [430, 207] width 651 height 147
drag, startPoint x: 487, startPoint y: 193, endPoint x: 758, endPoint y: 256, distance: 278.3
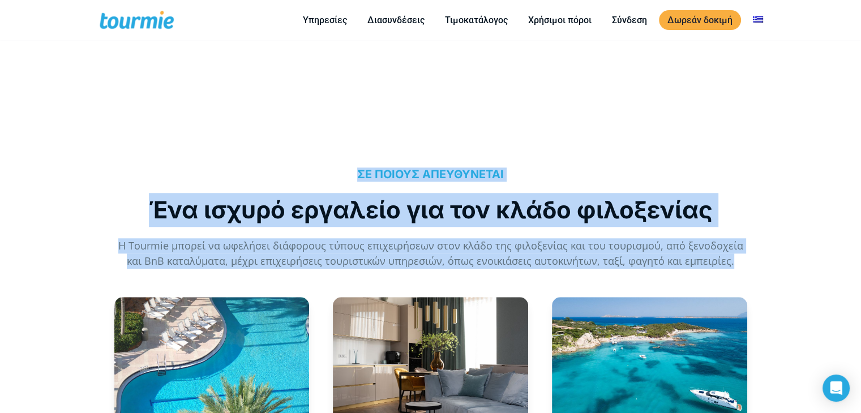
drag, startPoint x: 652, startPoint y: 237, endPoint x: 237, endPoint y: 136, distance: 427.9
click at [241, 137] on div "ΣΕ ΠΟΙΟΥΣ ΑΠΕΥΘΥΝΕΤΑΙ Ένα ισχυρό εργαλείο για τον κλάδο φιλοξενίας Η Tourmie μπ…" at bounding box center [430, 207] width 651 height 147
click at [234, 136] on div "ΣΕ ΠΟΙΟΥΣ ΑΠΕΥΘΥΝΕΤΑΙ Ένα ισχυρό εργαλείο για τον κλάδο φιλοξενίας Η Tourmie μπ…" at bounding box center [430, 207] width 651 height 147
drag, startPoint x: 278, startPoint y: 154, endPoint x: 750, endPoint y: 259, distance: 483.4
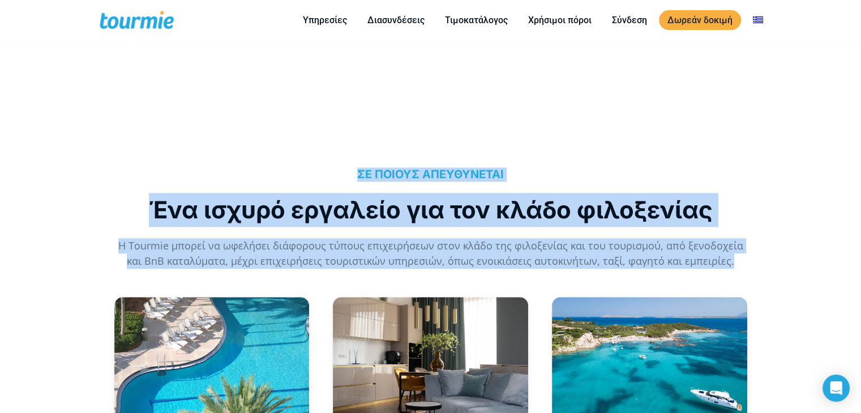
click at [750, 259] on div "ΣΕ ΠΟΙΟΥΣ ΑΠΕΥΘΥΝΕΤΑΙ Ένα ισχυρό εργαλείο για τον κλάδο φιλοξενίας Η Tourmie μπ…" at bounding box center [430, 207] width 651 height 147
click at [751, 259] on div "ΣΕ ΠΟΙΟΥΣ ΑΠΕΥΘΥΝΕΤΑΙ Ένα ισχυρό εργαλείο για τον κλάδο φιλοξενίας Η Tourmie μπ…" at bounding box center [430, 207] width 651 height 147
drag, startPoint x: 680, startPoint y: 246, endPoint x: 351, endPoint y: 132, distance: 347.3
click at [355, 134] on div "ΣΕ ΠΟΙΟΥΣ ΑΠΕΥΘΥΝΕΤΑΙ Ένα ισχυρό εργαλείο για τον κλάδο φιλοξενίας Η Tourmie μπ…" at bounding box center [430, 207] width 651 height 147
click at [346, 134] on div "ΣΕ ΠΟΙΟΥΣ ΑΠΕΥΘΥΝΕΤΑΙ Ένα ισχυρό εργαλείο για τον κλάδο φιλοξενίας Η Tourmie μπ…" at bounding box center [430, 207] width 651 height 147
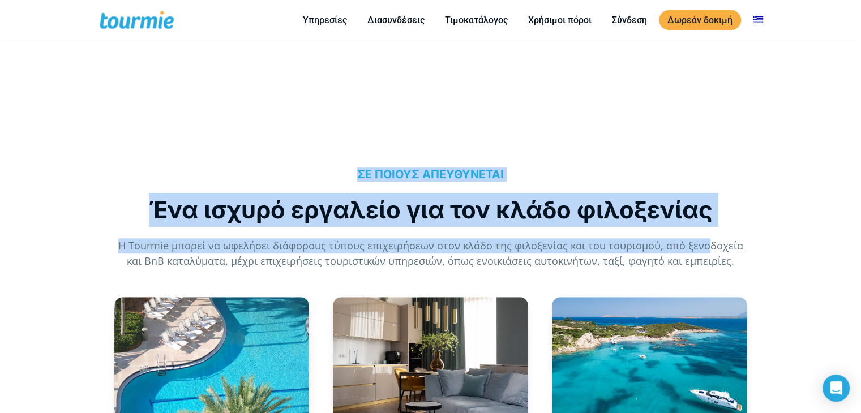
drag, startPoint x: 339, startPoint y: 139, endPoint x: 711, endPoint y: 242, distance: 385.2
click at [710, 242] on div "ΣΕ ΠΟΙΟΥΣ ΑΠΕΥΘΥΝΕΤΑΙ Ένα ισχυρό εργαλείο για τον κλάδο φιλοξενίας Η Tourmie μπ…" at bounding box center [430, 207] width 651 height 147
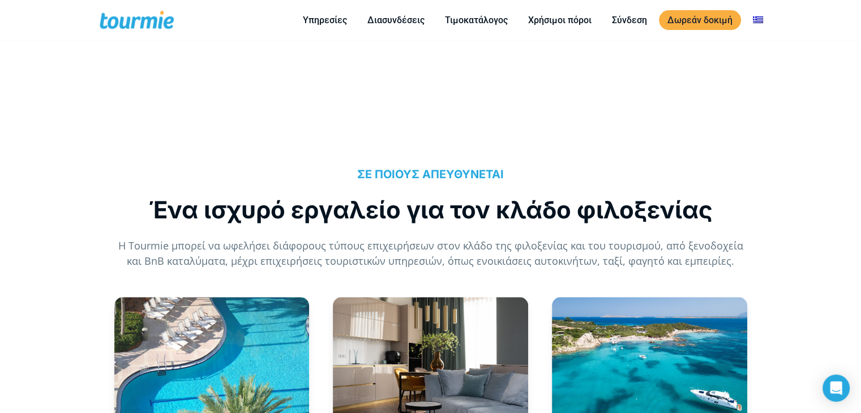
click at [729, 243] on p "Η Tourmie μπορεί να ωφελήσει διάφορους τύπους επιχειρήσεων στον κλάδο της φιλοξ…" at bounding box center [430, 253] width 627 height 31
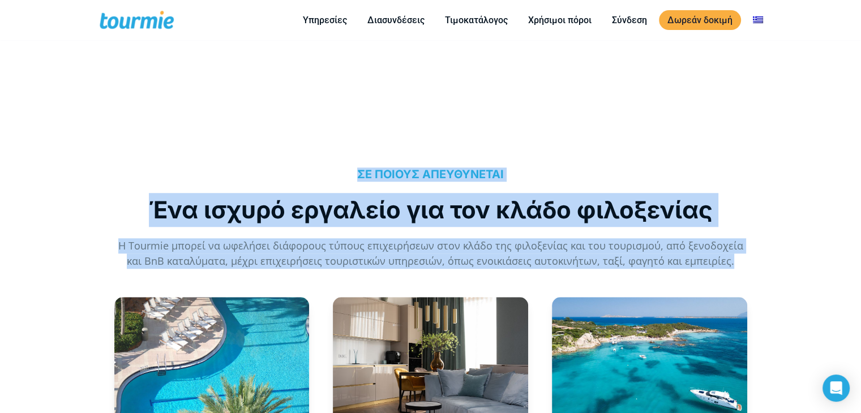
drag, startPoint x: 737, startPoint y: 265, endPoint x: 288, endPoint y: 162, distance: 461.0
click at [291, 164] on div "ΣΕ ΠΟΙΟΥΣ ΑΠΕΥΘΥΝΕΤΑΙ Ένα ισχυρό εργαλείο για τον κλάδο φιλοξενίας Η Tourmie μπ…" at bounding box center [430, 207] width 651 height 147
click at [277, 157] on div "ΣΕ ΠΟΙΟΥΣ ΑΠΕΥΘΥΝΕΤΑΙ Ένα ισχυρό εργαλείο για τον κλάδο φιλοξενίας Η Tourmie μπ…" at bounding box center [430, 207] width 651 height 147
drag, startPoint x: 277, startPoint y: 157, endPoint x: 758, endPoint y: 255, distance: 491.3
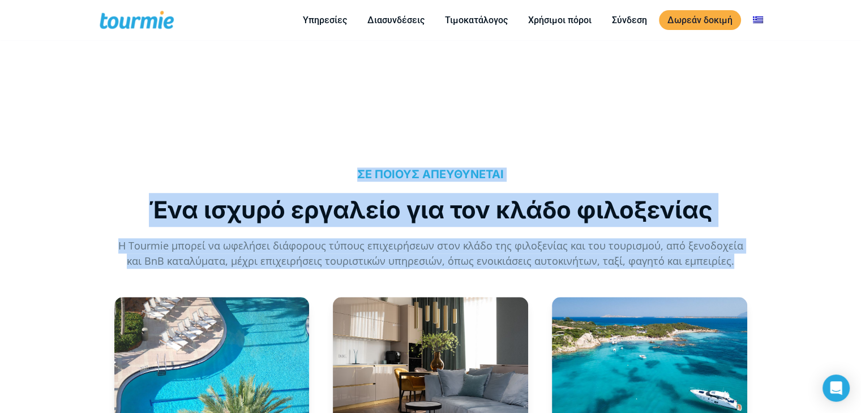
drag, startPoint x: 754, startPoint y: 259, endPoint x: 303, endPoint y: 143, distance: 465.6
click at [303, 143] on div "ΣΕ ΠΟΙΟΥΣ ΑΠΕΥΘΥΝΕΤΑΙ Ένα ισχυρό εργαλείο για τον κλάδο φιλοξενίας Η Tourmie μπ…" at bounding box center [430, 207] width 651 height 147
drag, startPoint x: 308, startPoint y: 144, endPoint x: 762, endPoint y: 257, distance: 468.4
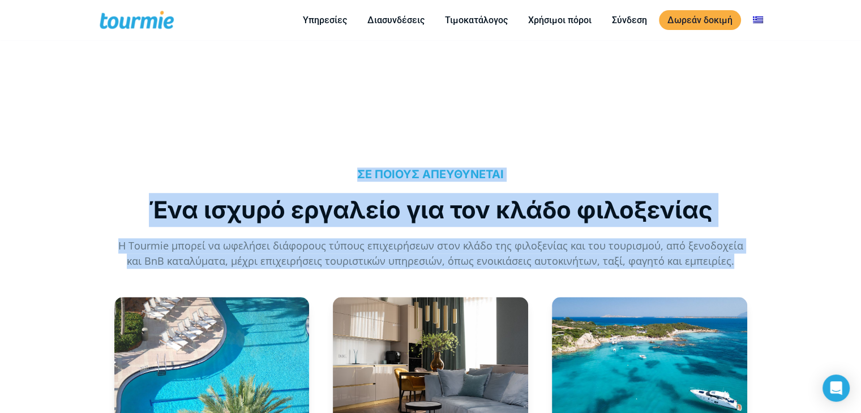
drag, startPoint x: 750, startPoint y: 261, endPoint x: 278, endPoint y: 152, distance: 484.9
click at [278, 152] on div "ΣΕ ΠΟΙΟΥΣ ΑΠΕΥΘΥΝΕΤΑΙ Ένα ισχυρό εργαλείο για τον κλάδο φιλοξενίας Η Tourmie μπ…" at bounding box center [430, 207] width 651 height 147
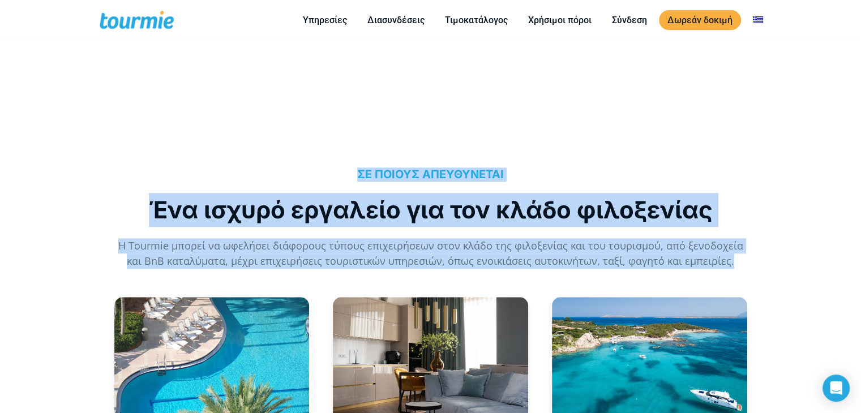
drag, startPoint x: 278, startPoint y: 152, endPoint x: 742, endPoint y: 268, distance: 478.8
click at [742, 268] on div "ΣΕ ΠΟΙΟΥΣ ΑΠΕΥΘΥΝΕΤΑΙ Ένα ισχυρό εργαλείο για τον κλάδο φιλοξενίας Η Tourmie μπ…" at bounding box center [430, 207] width 651 height 147
click at [742, 267] on p "Η Tourmie μπορεί να ωφελήσει διάφορους τύπους επιχειρήσεων στον κλάδο της φιλοξ…" at bounding box center [430, 253] width 627 height 31
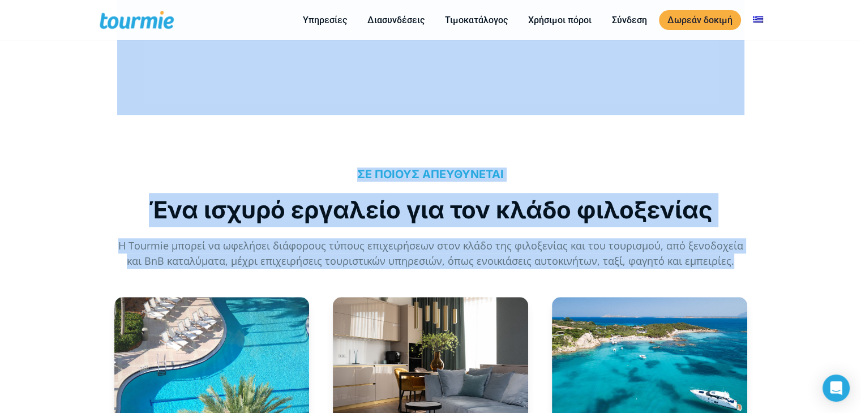
drag, startPoint x: 736, startPoint y: 261, endPoint x: 298, endPoint y: 132, distance: 456.6
click at [298, 132] on div "ΣΕ ΠΟΙΟΥΣ ΑΠΕΥΘΥΝΕΤΑΙ Ένα ισχυρό εργαλείο για τον κλάδο φιλοξενίας Η Tourmie μπ…" at bounding box center [430, 0] width 651 height 582
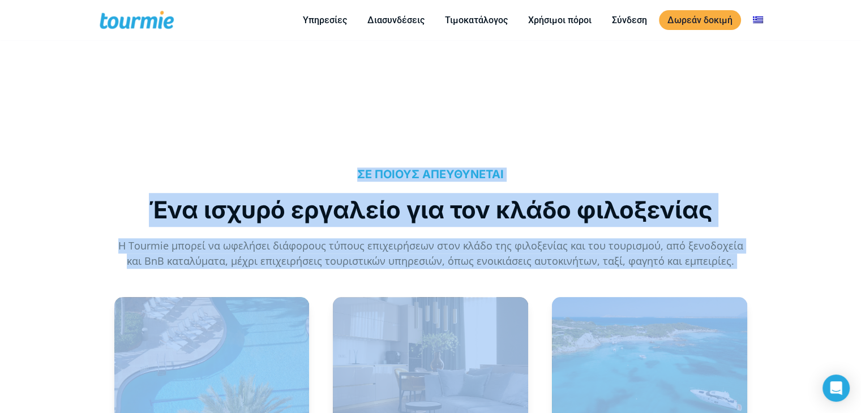
drag, startPoint x: 310, startPoint y: 144, endPoint x: 776, endPoint y: 295, distance: 489.9
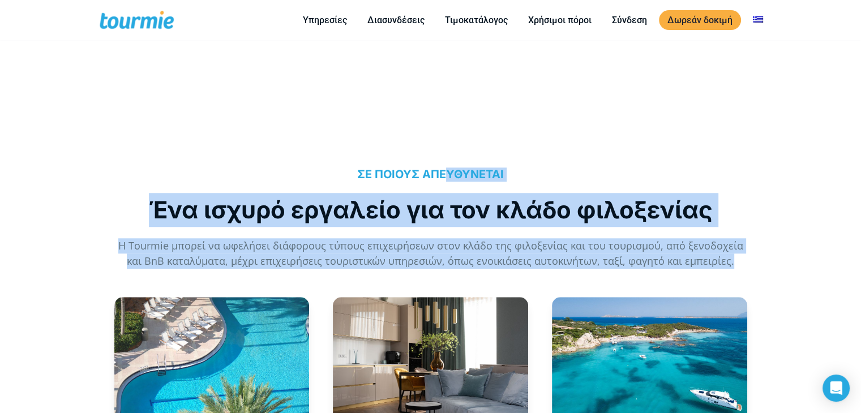
drag, startPoint x: 738, startPoint y: 270, endPoint x: 373, endPoint y: 169, distance: 378.2
click at [423, 166] on div "ΣΕ ΠΟΙΟΥΣ ΑΠΕΥΘΥΝΕΤΑΙ Ένα ισχυρό εργαλείο για τον κλάδο φιλοξενίας Η Tourmie μπ…" at bounding box center [430, 207] width 651 height 147
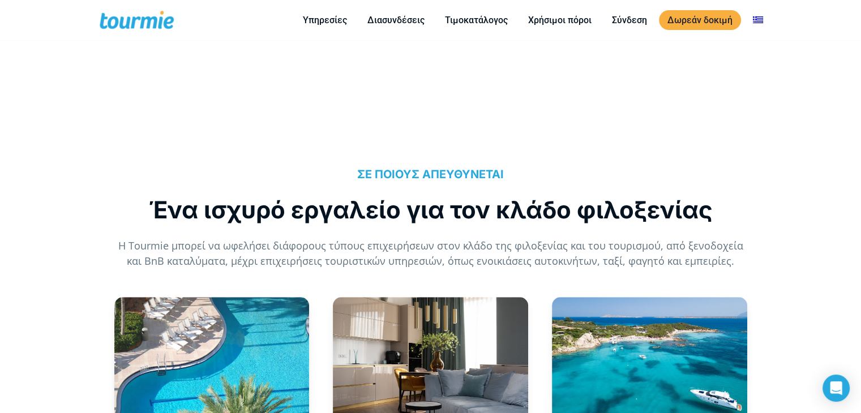
click at [334, 178] on h5 "ΣΕ ΠΟΙΟΥΣ ΑΠΕΥΘΥΝΕΤΑΙ" at bounding box center [430, 174] width 627 height 14
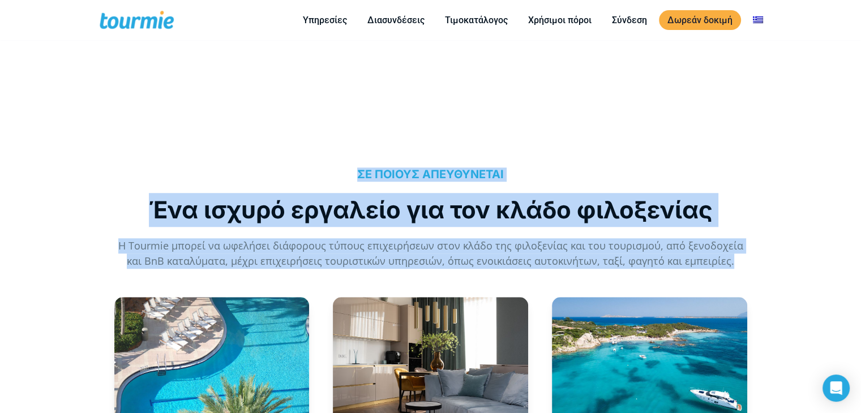
drag, startPoint x: 341, startPoint y: 176, endPoint x: 730, endPoint y: 259, distance: 398.6
click at [730, 259] on div "ΣΕ ΠΟΙΟΥΣ ΑΠΕΥΘΥΝΕΤΑΙ Ένα ισχυρό εργαλείο για τον κλάδο φιλοξενίας Η Tourmie μπ…" at bounding box center [430, 217] width 627 height 101
click at [730, 259] on p "Η Tourmie μπορεί να ωφελήσει διάφορους τύπους επιχειρήσεων στον κλάδο της φιλοξ…" at bounding box center [430, 253] width 627 height 31
drag, startPoint x: 730, startPoint y: 259, endPoint x: 329, endPoint y: 170, distance: 411.6
click at [329, 170] on div "ΣΕ ΠΟΙΟΥΣ ΑΠΕΥΘΥΝΕΤΑΙ Ένα ισχυρό εργαλείο για τον κλάδο φιλοξενίας Η Tourmie μπ…" at bounding box center [430, 217] width 627 height 101
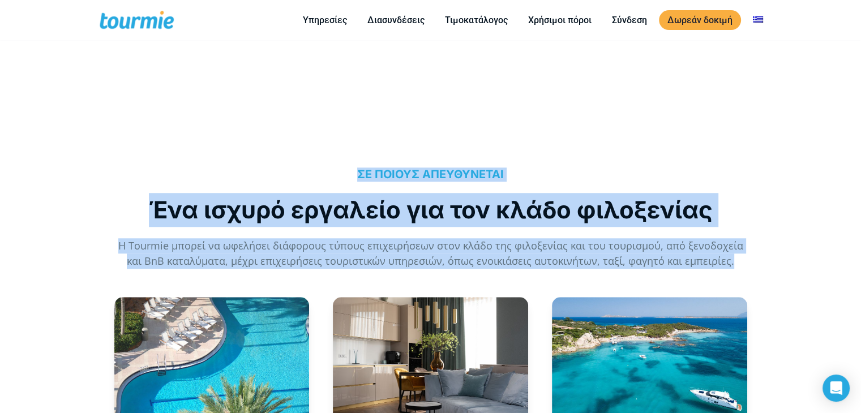
click at [328, 168] on h5 "ΣΕ ΠΟΙΟΥΣ ΑΠΕΥΘΥΝΕΤΑΙ" at bounding box center [430, 174] width 627 height 14
drag, startPoint x: 328, startPoint y: 168, endPoint x: 758, endPoint y: 254, distance: 438.5
drag, startPoint x: 751, startPoint y: 267, endPoint x: 292, endPoint y: 150, distance: 474.2
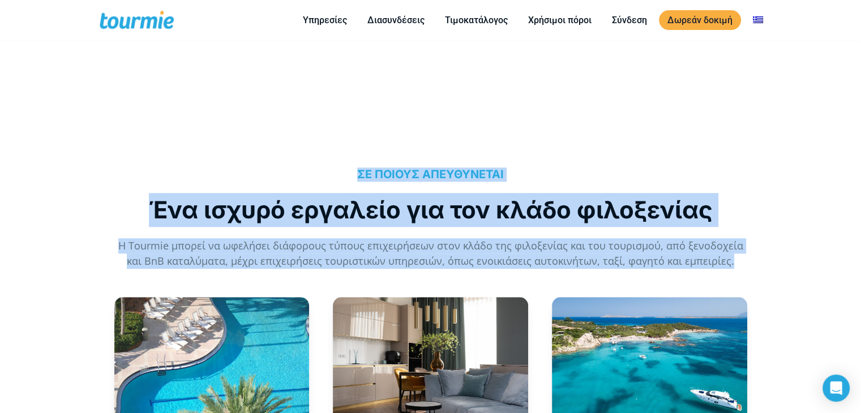
click at [296, 150] on div "ΣΕ ΠΟΙΟΥΣ ΑΠΕΥΘΥΝΕΤΑΙ Ένα ισχυρό εργαλείο για τον κλάδο φιλοξενίας Η Tourmie μπ…" at bounding box center [430, 207] width 651 height 147
click at [290, 152] on div "ΣΕ ΠΟΙΟΥΣ ΑΠΕΥΘΥΝΕΤΑΙ Ένα ισχυρό εργαλείο για τον κλάδο φιλοξενίας Η Tourmie μπ…" at bounding box center [430, 207] width 651 height 147
drag, startPoint x: 449, startPoint y: 174, endPoint x: 743, endPoint y: 272, distance: 309.7
click at [743, 272] on div "ΣΕ ΠΟΙΟΥΣ ΑΠΕΥΘΥΝΕΤΑΙ Ένα ισχυρό εργαλείο για τον κλάδο φιλοξενίας Η Tourmie μπ…" at bounding box center [430, 207] width 651 height 147
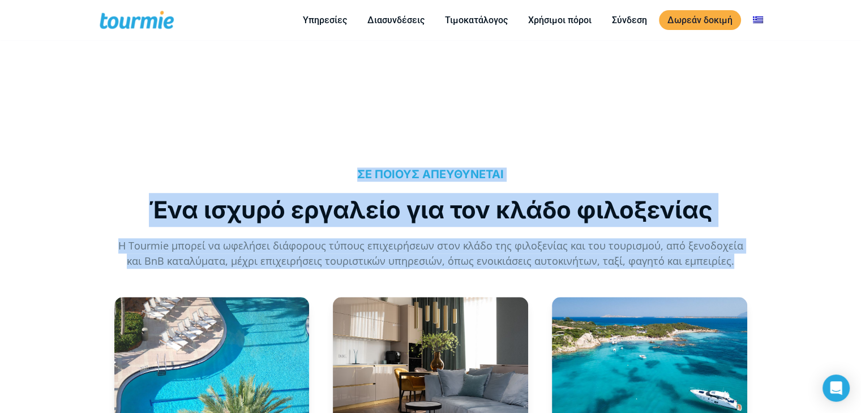
drag, startPoint x: 742, startPoint y: 263, endPoint x: 291, endPoint y: 145, distance: 465.9
click at [291, 145] on div "ΣΕ ΠΟΙΟΥΣ ΑΠΕΥΘΥΝΕΤΑΙ Ένα ισχυρό εργαλείο για τον κλάδο φιλοξενίας Η Tourmie μπ…" at bounding box center [430, 207] width 651 height 147
click at [290, 143] on div "ΣΕ ΠΟΙΟΥΣ ΑΠΕΥΘΥΝΕΤΑΙ Ένα ισχυρό εργαλείο για τον κλάδο φιλοξενίας Η Tourmie μπ…" at bounding box center [430, 207] width 651 height 147
drag, startPoint x: 403, startPoint y: 177, endPoint x: 772, endPoint y: 259, distance: 378.5
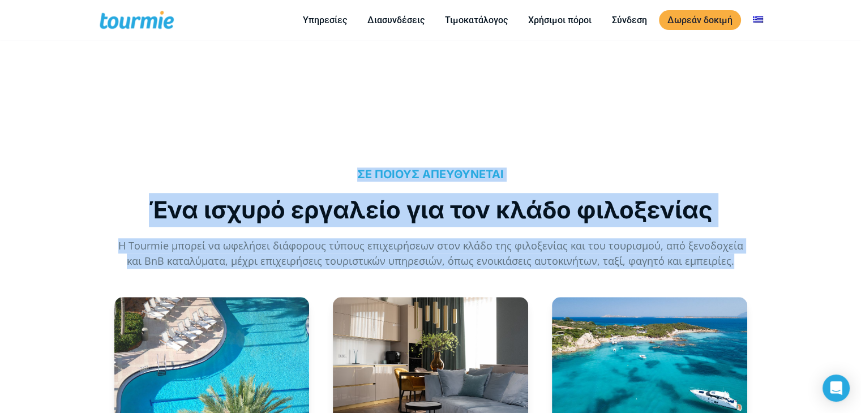
drag, startPoint x: 756, startPoint y: 262, endPoint x: 333, endPoint y: 148, distance: 438.4
click at [333, 148] on div "ΣΕ ΠΟΙΟΥΣ ΑΠΕΥΘΥΝΕΤΑΙ Ένα ισχυρό εργαλείο για τον κλάδο φιλοξενίας Η Tourmie μπ…" at bounding box center [430, 207] width 651 height 147
drag, startPoint x: 363, startPoint y: 159, endPoint x: 762, endPoint y: 263, distance: 412.3
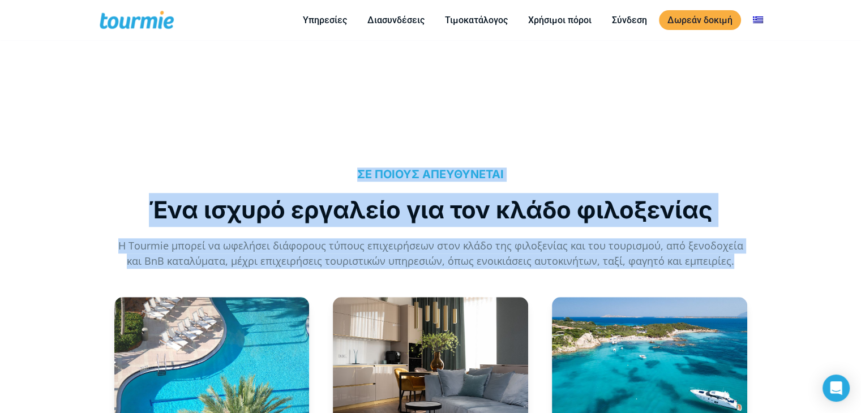
drag
click at [311, 142] on div "ΣΕ ΠΟΙΟΥΣ ΑΠΕΥΘΥΝΕΤΑΙ Ένα ισχυρό εργαλείο για τον κλάδο φιλοξενίας Η Tourmie μπ…" at bounding box center [430, 207] width 651 height 147
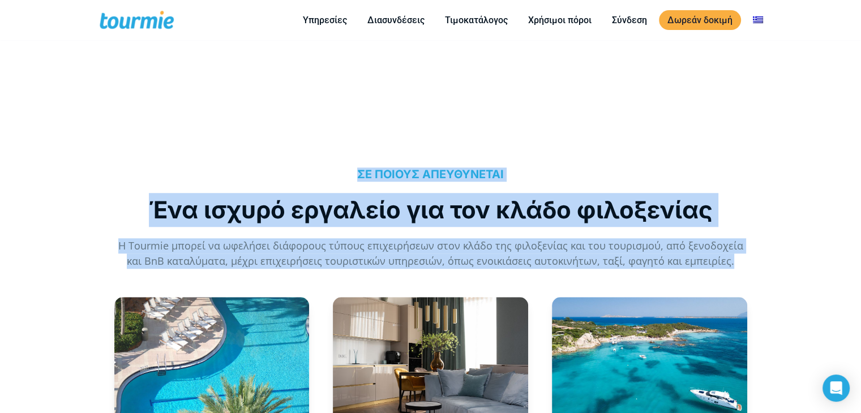
click at [733, 277] on div "ΣΕ ΠΟΙΟΥΣ ΑΠΕΥΘΥΝΕΤΑΙ Ένα ισχυρό εργαλείο για τον κλάδο φιλοξενίας Η Tourmie μπ…" at bounding box center [430, 207] width 651 height 147
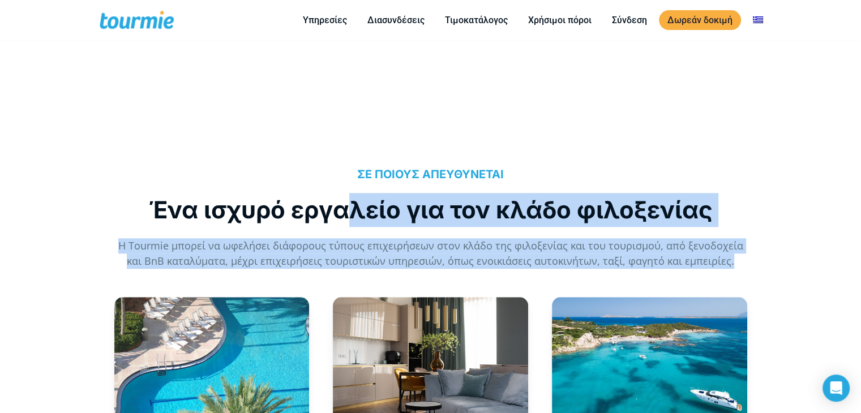
click at [351, 181] on div "ΣΕ ΠΟΙΟΥΣ ΑΠΕΥΘΥΝΕΤΑΙ Ένα ισχυρό εργαλείο για τον κλάδο φιλοξενίας Η Tourmie μπ…" at bounding box center [430, 207] width 651 height 147
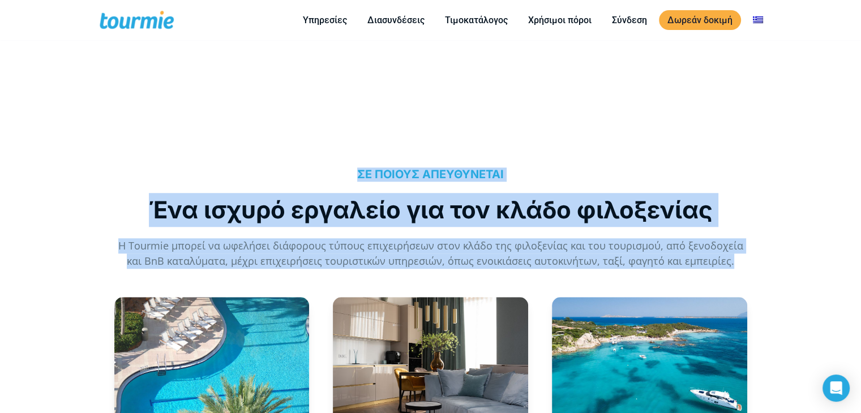
click at [329, 160] on div "ΣΕ ΠΟΙΟΥΣ ΑΠΕΥΘΥΝΕΤΑΙ Ένα ισχυρό εργαλείο για τον κλάδο φιλοξενίας Η Tourmie μπ…" at bounding box center [430, 207] width 651 height 147
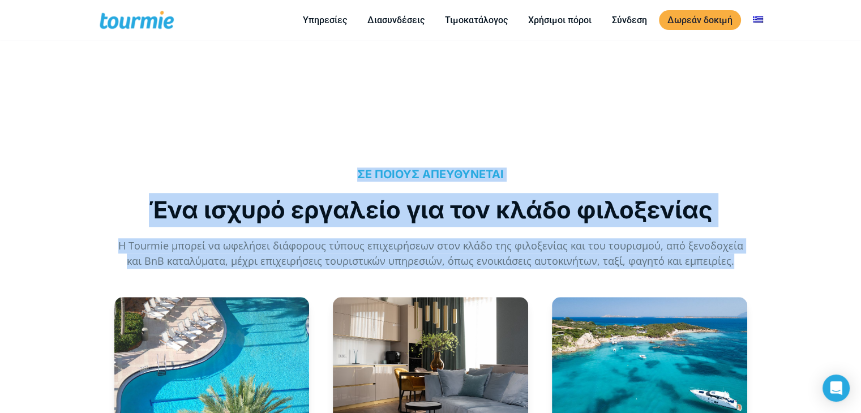
click at [258, 136] on div "ΣΕ ΠΟΙΟΥΣ ΑΠΕΥΘΥΝΕΤΑΙ Ένα ισχυρό εργαλείο για τον κλάδο φιλοξενίας Η Tourmie μπ…" at bounding box center [430, 207] width 651 height 147
click at [290, 170] on h5 "ΣΕ ΠΟΙΟΥΣ ΑΠΕΥΘΥΝΕΤΑΙ" at bounding box center [430, 174] width 627 height 14
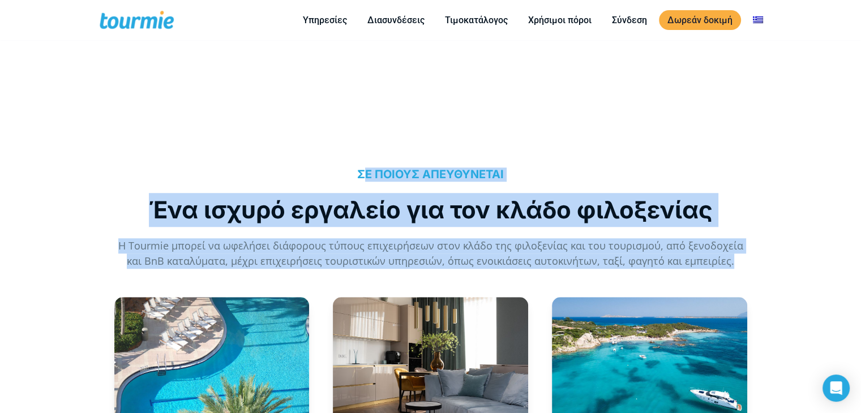
click at [620, 235] on div "ΣΕ ΠΟΙΟΥΣ ΑΠΕΥΘΥΝΕΤΑΙ Ένα ισχυρό εργαλείο για τον κλάδο φιλοξενίας Η Tourmie μπ…" at bounding box center [430, 217] width 627 height 101
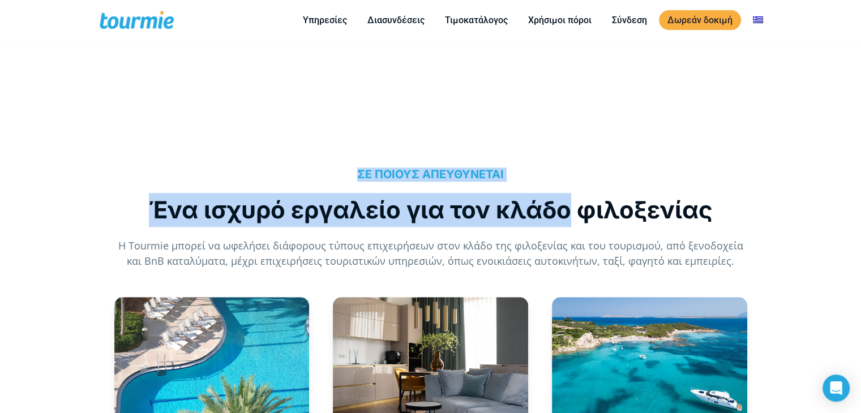
click at [327, 145] on div "ΣΕ ΠΟΙΟΥΣ ΑΠΕΥΘΥΝΕΤΑΙ Ένα ισχυρό εργαλείο για τον κλάδο φιλοξενίας Η Tourmie μπ…" at bounding box center [430, 207] width 651 height 147
click at [320, 145] on div "ΣΕ ΠΟΙΟΥΣ ΑΠΕΥΘΥΝΕΤΑΙ Ένα ισχυρό εργαλείο για τον κλάδο φιλοξενίας Η Tourmie μπ…" at bounding box center [430, 207] width 651 height 147
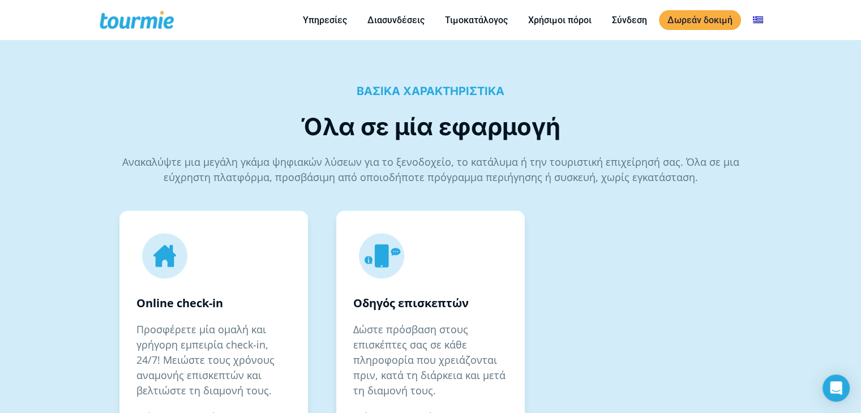
scroll to position [1490, 0]
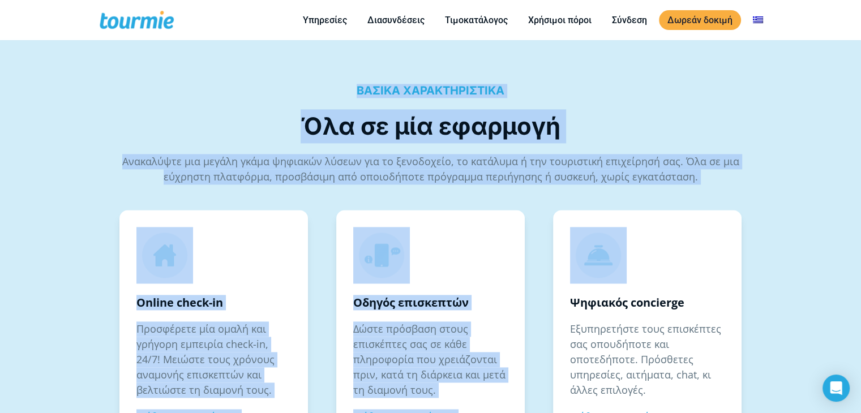
click at [243, 75] on div "ΒΑΣΙΚΑ ΧΑΡΑΚΤΗΡΙΣΤΙΚΑ Όλα σε μία εφαρμογή Ανακαλύψτε μια μεγάλη γκάμα ψηφιακών …" at bounding box center [430, 401] width 861 height 727
click at [238, 72] on div "ΒΑΣΙΚΑ ΧΑΡΑΚΤΗΡΙΣΤΙΚΑ Όλα σε μία εφαρμογή Ανακαλύψτε μια μεγάλη γκάμα ψηφιακών …" at bounding box center [430, 401] width 861 height 727
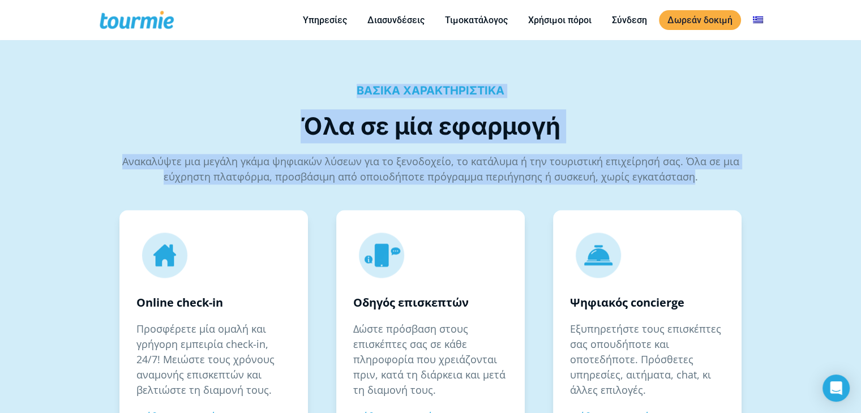
click at [697, 203] on div "ΒΑΣΙΚΑ ΧΑΡΑΚΤΗΡΙΣΤΙΚΑ Όλα σε μία εφαρμογή Ανακαλύψτε μια μεγάλη γκάμα ψηφιακών …" at bounding box center [430, 401] width 861 height 727
click at [698, 203] on div "ΒΑΣΙΚΑ ΧΑΡΑΚΤΗΡΙΣΤΙΚΑ Όλα σε μία εφαρμογή Ανακαλύψτε μια μεγάλη γκάμα ψηφιακών …" at bounding box center [430, 146] width 651 height 124
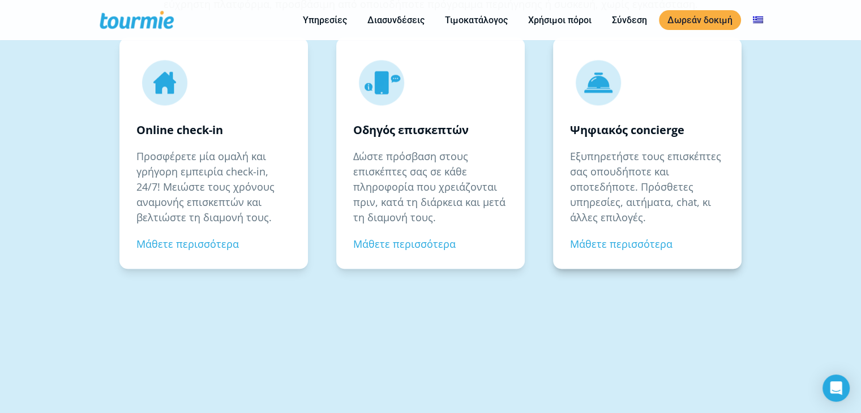
scroll to position [1664, 0]
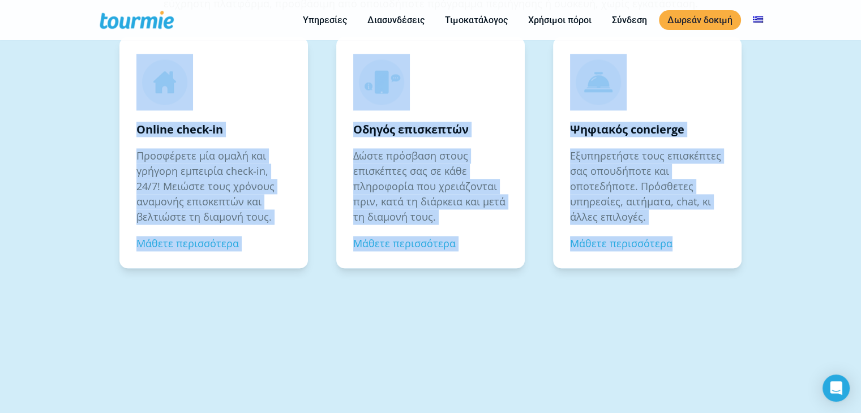
click at [110, 59] on div "ΒΑΣΙΚΑ ΧΑΡΑΚΤΗΡΙΣΤΙΚΑ Όλα σε μία εφαρμογή Ανακαλύψτε μια μεγάλη γκάμα ψηφιακών …" at bounding box center [430, 228] width 861 height 727
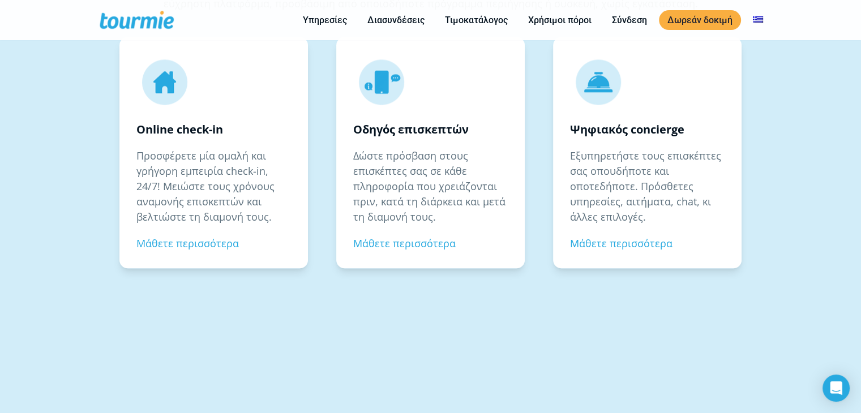
click at [93, 94] on div "ΒΑΣΙΚΑ ΧΑΡΑΚΤΗΡΙΣΤΙΚΑ Όλα σε μία εφαρμογή Ανακαλύψτε μια μεγάλη γκάμα ψηφιακών …" at bounding box center [430, 228] width 861 height 727
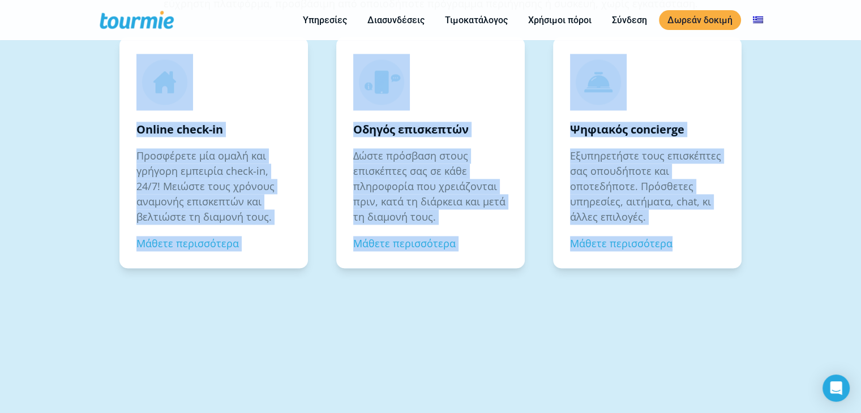
click at [707, 268] on div "ΒΑΣΙΚΑ ΧΑΡΑΚΤΗΡΙΣΤΙΚΑ Όλα σε μία εφαρμογή Ανακαλύψτε μια μεγάλη γκάμα ψηφιακών …" at bounding box center [430, 228] width 861 height 727
click at [711, 268] on div "Ψηφιακός concierge Εξυπηρετήστε τους επισκέπτες σας οπουδήποτε και οποτεδήποτε.…" at bounding box center [647, 160] width 188 height 246
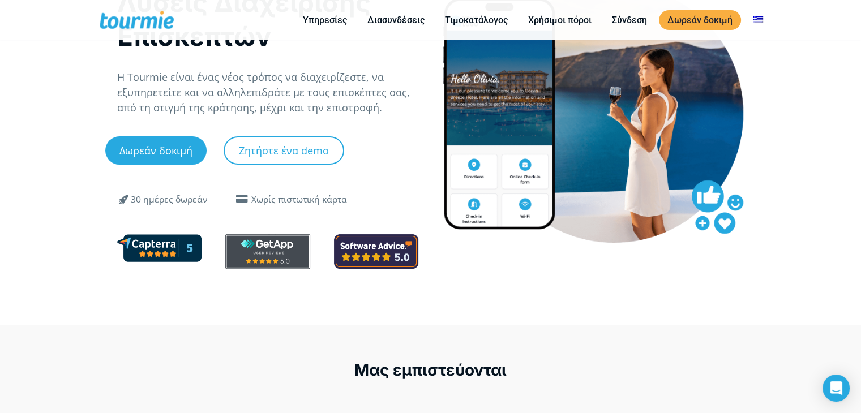
scroll to position [0, 0]
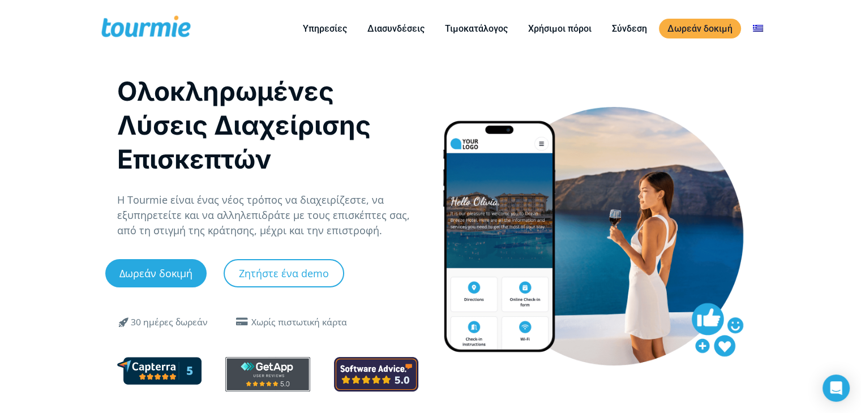
click at [712, 342] on div "Ολοκληρωμένες Λύσεις Διαχείρισης Επισκεπτών Η Tourmie είναι ένας νέος τρόπος να…" at bounding box center [430, 252] width 651 height 391
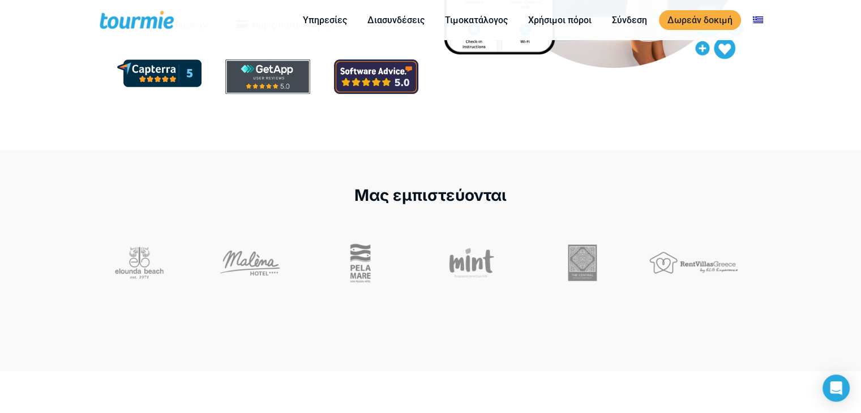
scroll to position [302, 0]
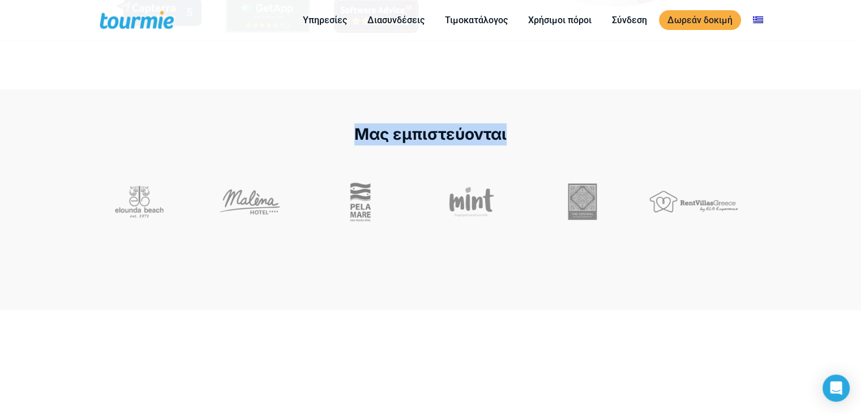
click at [57, 106] on div "Μας εμπιστεύονται" at bounding box center [430, 199] width 861 height 221
click at [34, 104] on div "Μας εμπιστεύονται" at bounding box center [430, 199] width 861 height 221
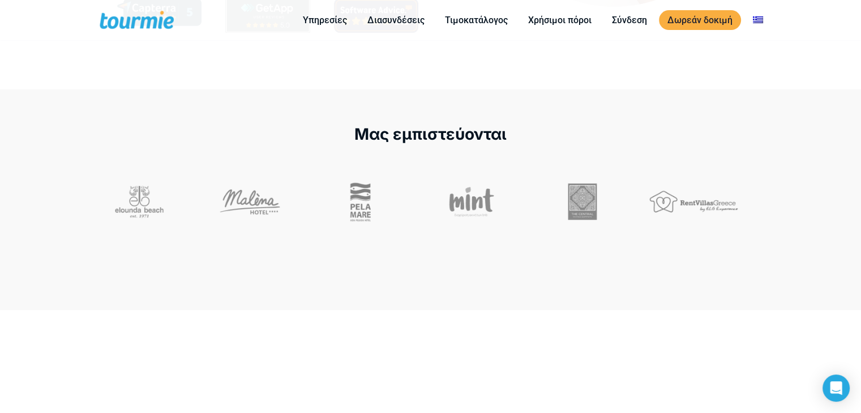
click at [785, 254] on div "Μας εμπιστεύονται" at bounding box center [430, 199] width 861 height 221
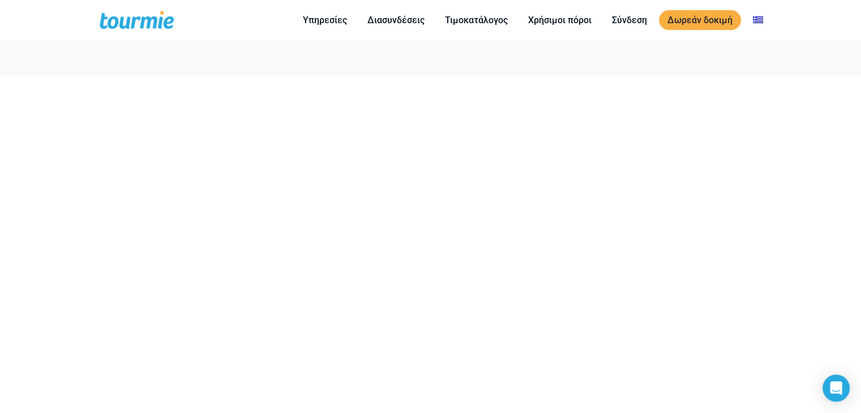
scroll to position [544, 0]
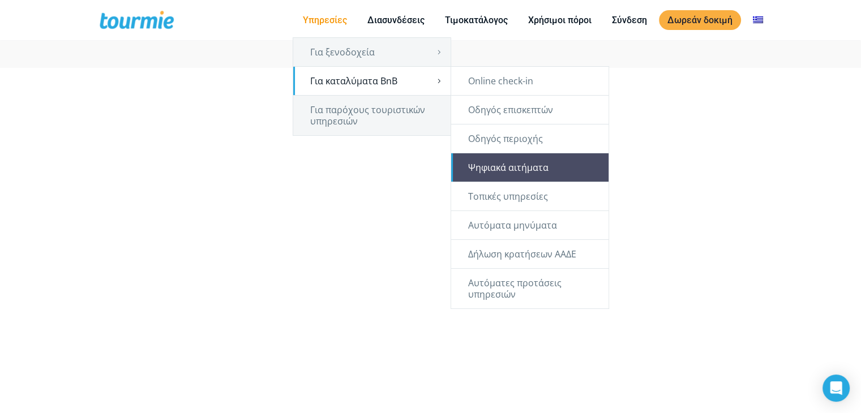
click at [545, 169] on link "Ψηφιακά αιτήματα" at bounding box center [529, 167] width 157 height 28
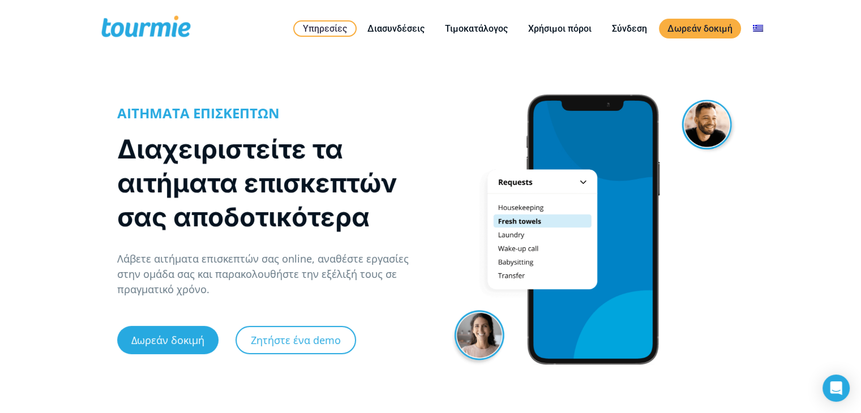
drag, startPoint x: 447, startPoint y: 120, endPoint x: 740, endPoint y: 351, distance: 373.5
click at [738, 356] on div at bounding box center [593, 228] width 325 height 286
click at [762, 295] on div "ΑΙΤΗΜΑΤΑ ΕΠΙΣΚΕΠΤΩΝ Διαχειριστείτε τα αιτήματα επισκεπτών σας αποδοτικότερα Λάβ…" at bounding box center [430, 251] width 861 height 332
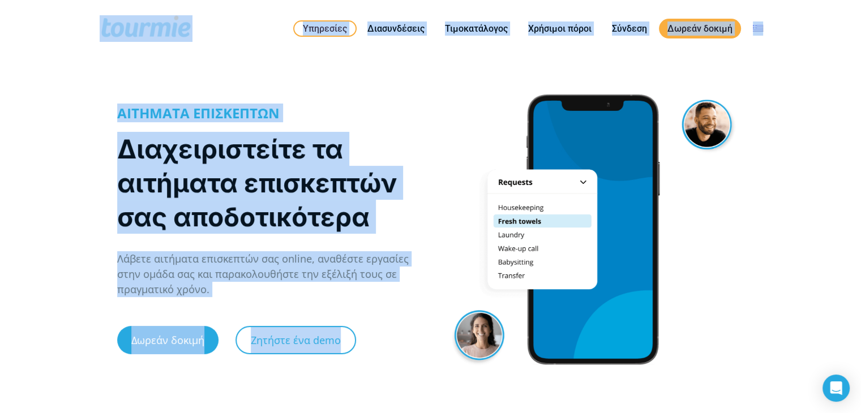
drag, startPoint x: 235, startPoint y: 68, endPoint x: 845, endPoint y: 203, distance: 624.7
click at [832, 141] on div "ΑΙΤΗΜΑΤΑ ΕΠΙΣΚΕΠΤΩΝ Διαχειριστείτε τα αιτήματα επισκεπτών σας αποδοτικότερα Λάβ…" at bounding box center [430, 251] width 861 height 332
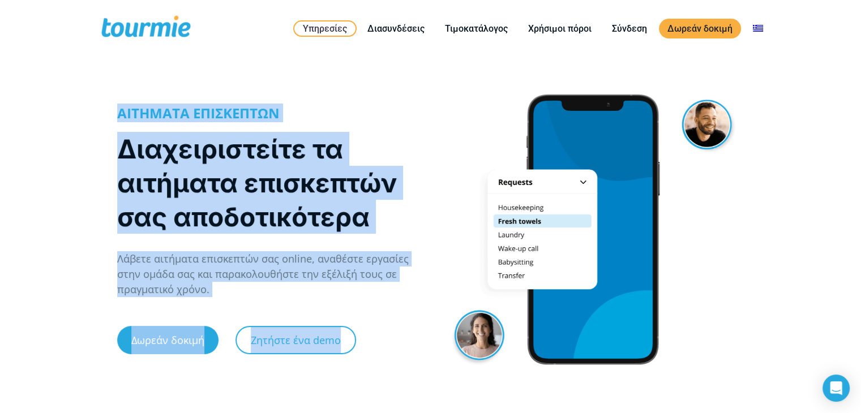
drag, startPoint x: 811, startPoint y: 217, endPoint x: 58, endPoint y: 70, distance: 767.2
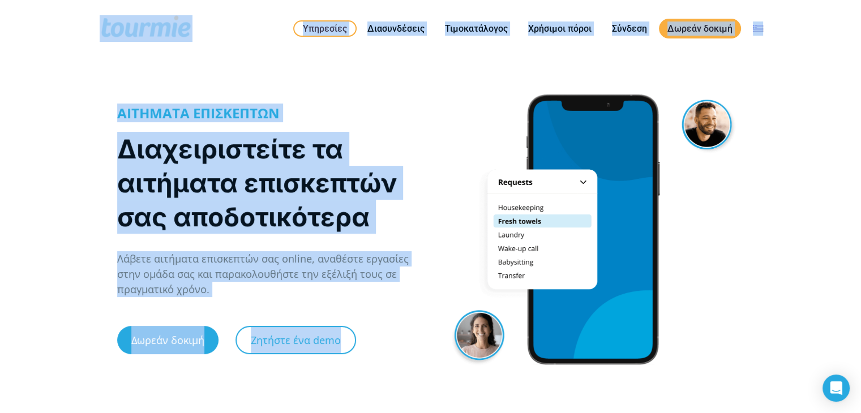
drag, startPoint x: 244, startPoint y: 87, endPoint x: 869, endPoint y: 344, distance: 675.1
click at [807, 266] on div "ΑΙΤΗΜΑΤΑ ΕΠΙΣΚΕΠΤΩΝ Διαχειριστείτε τα αιτήματα επισκεπτών σας αποδοτικότερα Λάβ…" at bounding box center [430, 251] width 861 height 332
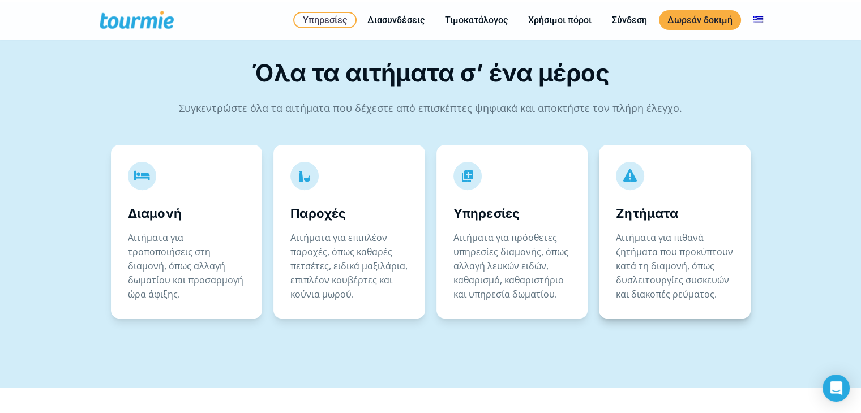
scroll to position [363, 0]
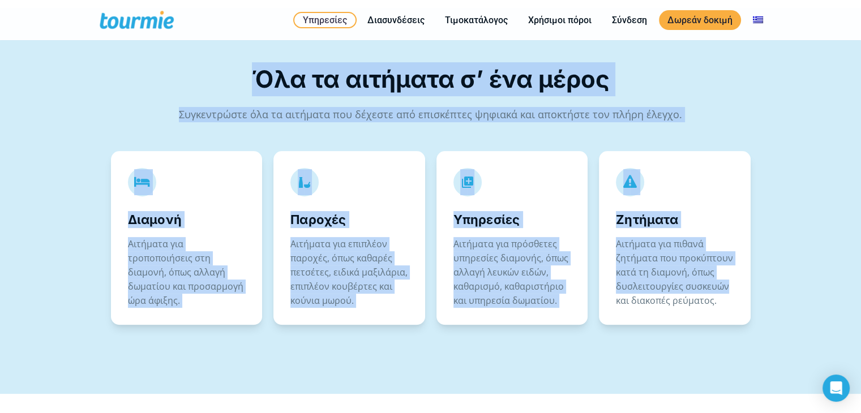
drag, startPoint x: 826, startPoint y: 280, endPoint x: 30, endPoint y: 84, distance: 819.8
click at [32, 89] on div "Όλα τα αιτήματα σ’ ένα μέρος Συγκεντρώστε όλα τα αιτήματα που δέχεστε από επισκ…" at bounding box center [430, 201] width 861 height 386
click at [29, 83] on div "Όλα τα αιτήματα σ’ ένα μέρος Συγκεντρώστε όλα τα αιτήματα που δέχεστε από επισκ…" at bounding box center [430, 201] width 861 height 386
drag, startPoint x: 70, startPoint y: 93, endPoint x: 860, endPoint y: 356, distance: 832.9
click at [856, 362] on div "Όλα τα αιτήματα σ’ ένα μέρος Συγκεντρώστε όλα τα αιτήματα που δέχεστε από επισκ…" at bounding box center [430, 201] width 861 height 386
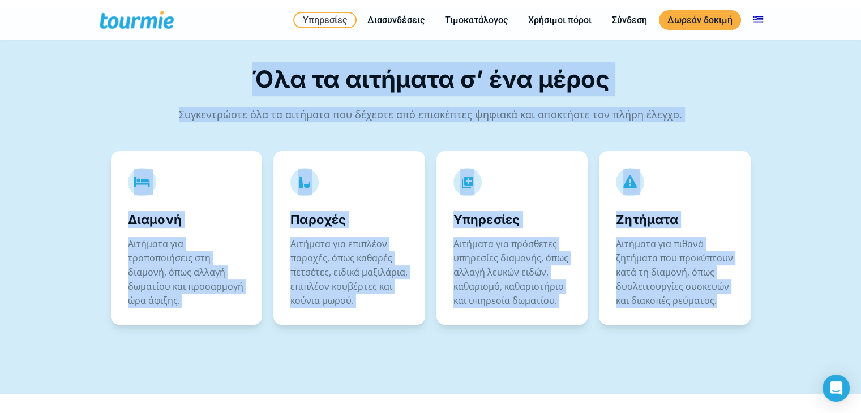
click at [835, 304] on div "Όλα τα αιτήματα σ’ ένα μέρος Συγκεντρώστε όλα τα αιτήματα που δέχεστε από επισκ…" at bounding box center [430, 201] width 861 height 386
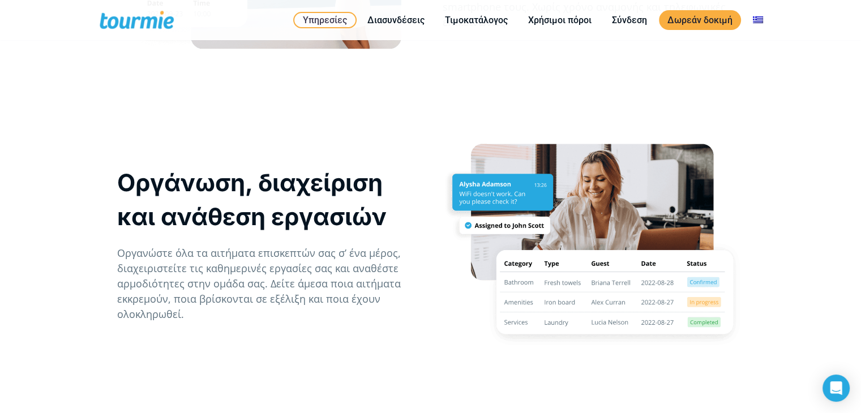
scroll to position [987, 0]
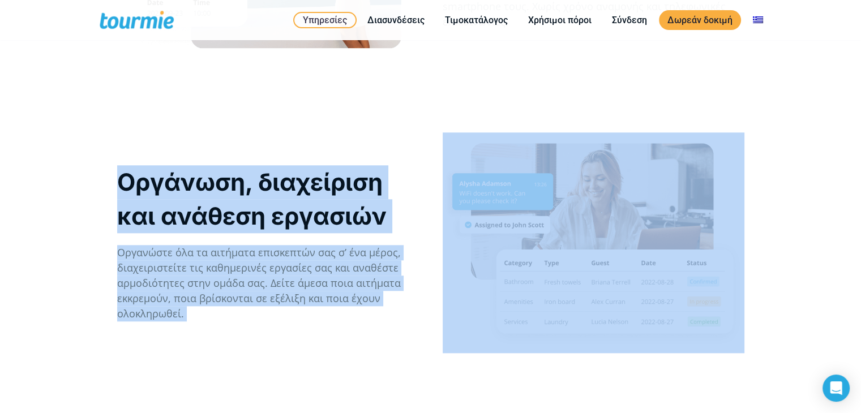
drag, startPoint x: 803, startPoint y: 308, endPoint x: 102, endPoint y: 74, distance: 739.3
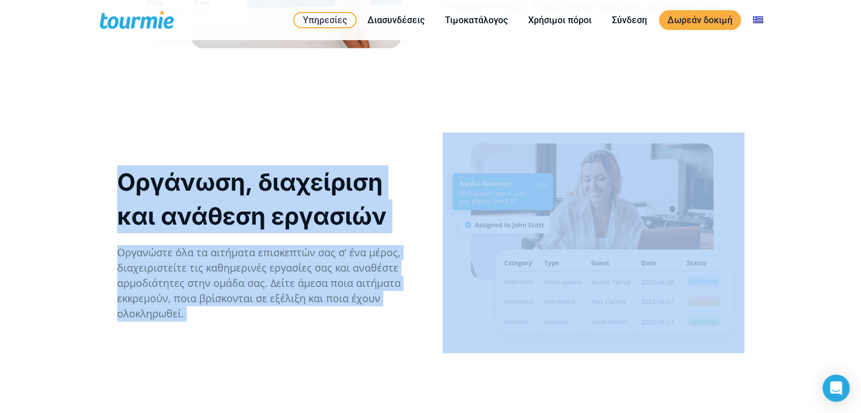
drag, startPoint x: 312, startPoint y: 152, endPoint x: 869, endPoint y: 363, distance: 594.7
click at [821, 295] on div "Οργάνωση, διαχείριση και ανάθεση εργασιών Οργανώστε όλα τα αιτήματα επισκεπτών …" at bounding box center [430, 255] width 861 height 284
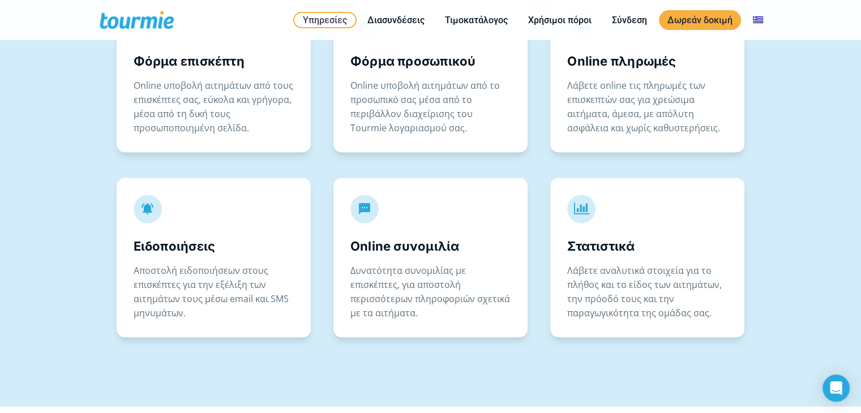
scroll to position [1827, 0]
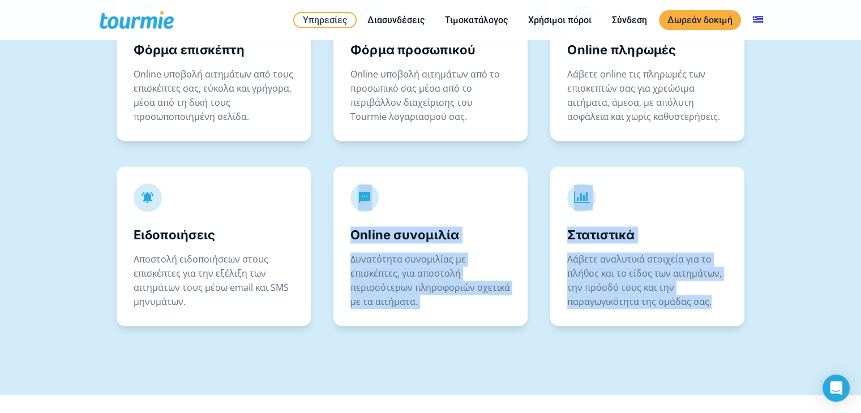
drag, startPoint x: 543, startPoint y: 233, endPoint x: 297, endPoint y: 148, distance: 260.4
click at [346, 160] on div "Χαρακτηριστικά   Φόρμα επισκέπτη Online υποβολή αιτημάτων από τους επισκέπτες…" at bounding box center [430, 129] width 861 height 531
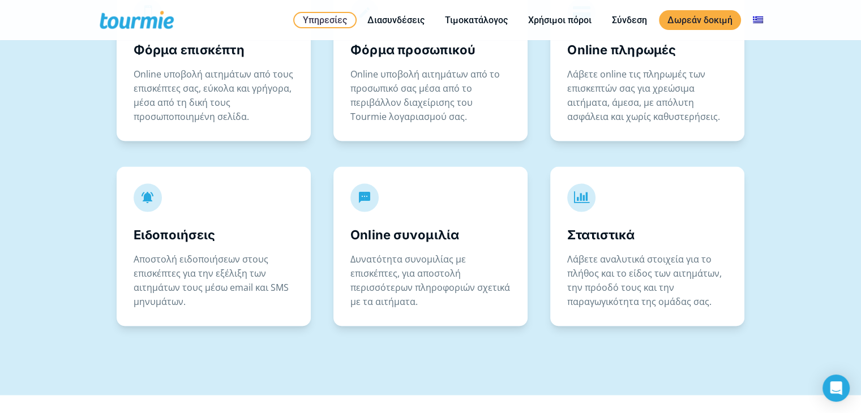
click at [80, 109] on div "Χαρακτηριστικά   Φόρμα επισκέπτη Online υποβολή αιτημάτων από τους επισκέπτες…" at bounding box center [430, 129] width 861 height 531
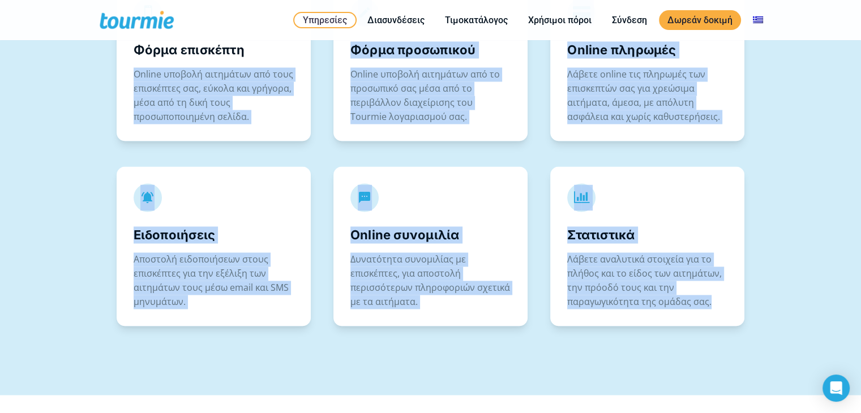
drag, startPoint x: 473, startPoint y: 164, endPoint x: 800, endPoint y: 296, distance: 352.8
click at [800, 296] on div "Χαρακτηριστικά   Φόρμα επισκέπτη Online υποβολή αιτημάτων από τους επισκέπτες…" at bounding box center [430, 129] width 861 height 531
click at [809, 297] on div "Χαρακτηριστικά   Φόρμα επισκέπτη Online υποβολή αιτημάτων από τους επισκέπτες…" at bounding box center [430, 129] width 861 height 531
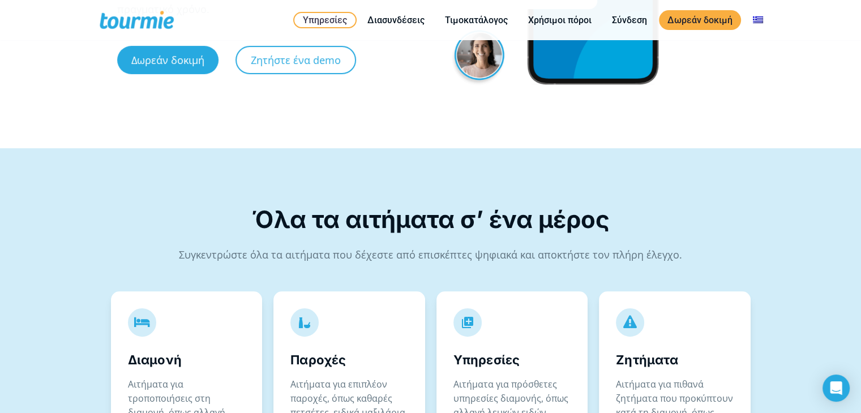
scroll to position [0, 0]
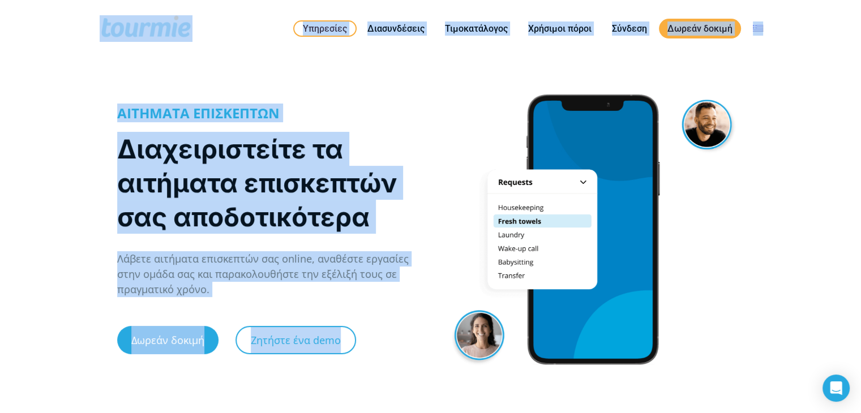
drag, startPoint x: 128, startPoint y: 53, endPoint x: 775, endPoint y: 322, distance: 700.9
click at [785, 313] on div "ΑΙΤΗΜΑΤΑ ΕΠΙΣΚΕΠΤΩΝ Διαχειριστείτε τα αιτήματα επισκεπτών σας αποδοτικότερα Λάβ…" at bounding box center [430, 251] width 861 height 332
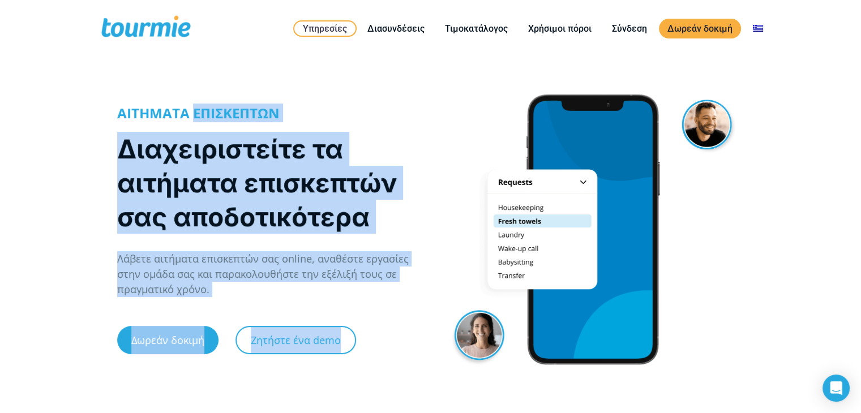
drag, startPoint x: 794, startPoint y: 324, endPoint x: 135, endPoint y: 80, distance: 703.1
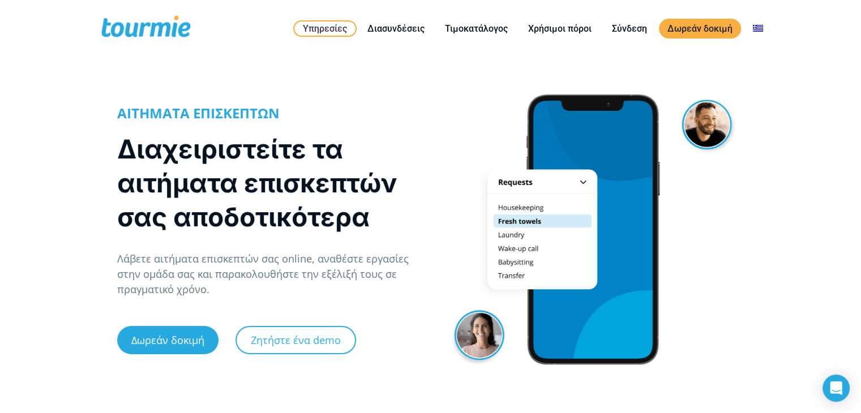
click at [703, 125] on div at bounding box center [593, 228] width 325 height 286
drag, startPoint x: 639, startPoint y: 35, endPoint x: 618, endPoint y: 32, distance: 21.1
click at [639, 35] on link "Σύνδεση" at bounding box center [629, 29] width 52 height 14
